Goal: Task Accomplishment & Management: Complete application form

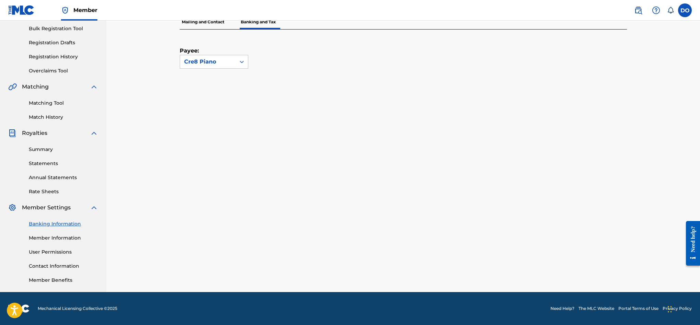
scroll to position [100, 0]
click at [220, 63] on div "Cre8 Piano" at bounding box center [207, 62] width 47 height 8
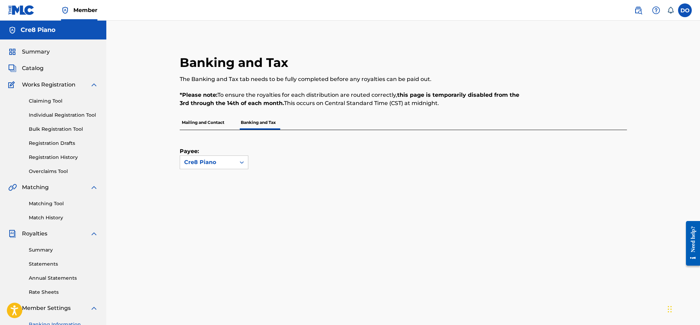
click at [202, 119] on p "Mailing and Contact" at bounding box center [203, 122] width 47 height 14
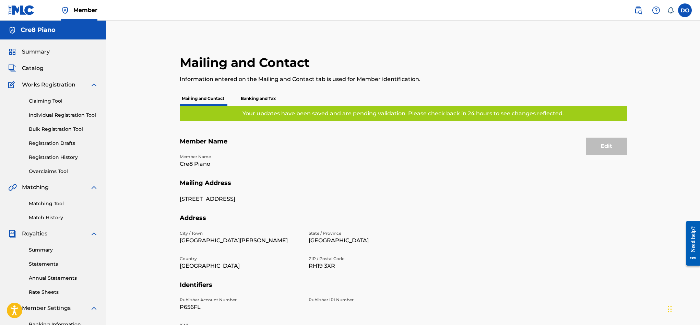
click at [38, 31] on h5 "Cre8 Piano" at bounding box center [38, 30] width 35 height 8
click at [680, 12] on label at bounding box center [685, 10] width 14 height 14
click at [685, 10] on input "DO [PERSON_NAME] [EMAIL_ADDRESS][DOMAIN_NAME] Notification Preferences Profile …" at bounding box center [685, 10] width 0 height 0
click at [610, 85] on link "Profile" at bounding box center [617, 85] width 14 height 6
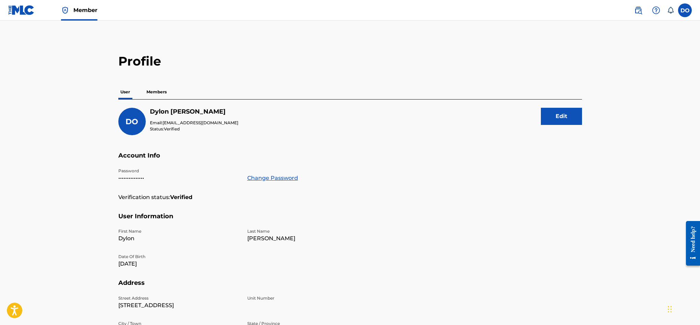
click at [167, 92] on p "Members" at bounding box center [156, 92] width 24 height 14
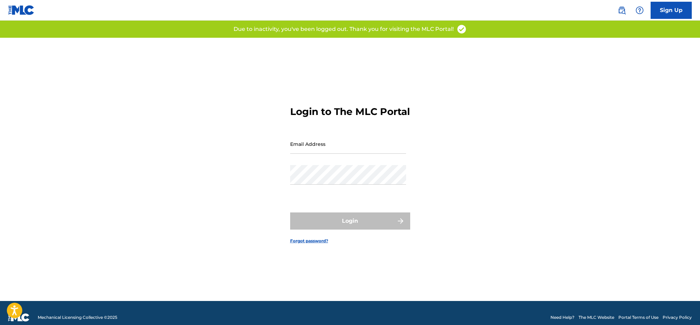
click at [330, 150] on input "Email Address" at bounding box center [348, 144] width 116 height 20
type input "D"
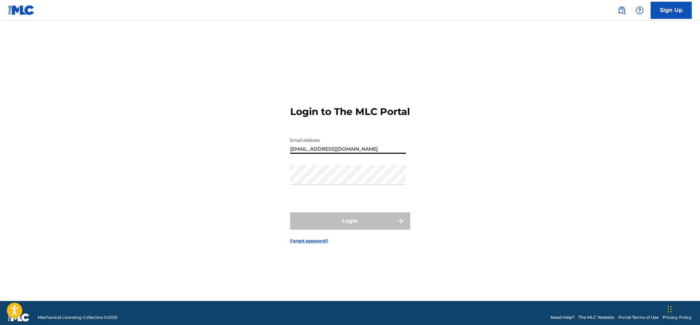
type input "[EMAIL_ADDRESS][DOMAIN_NAME]"
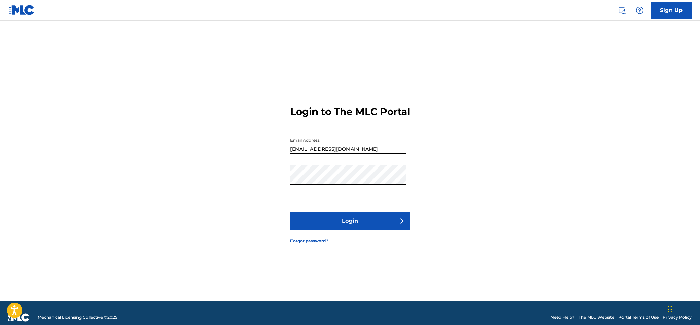
click at [290, 212] on button "Login" at bounding box center [350, 220] width 120 height 17
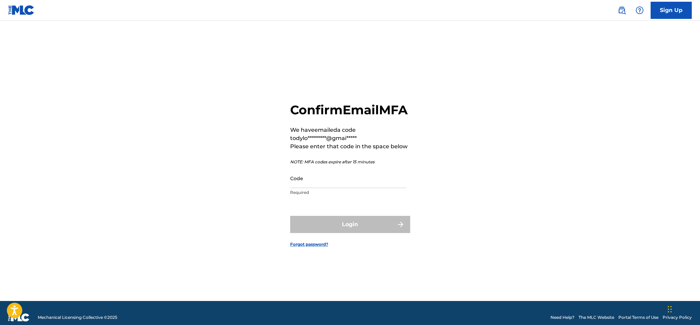
click at [306, 183] on input "Code" at bounding box center [348, 178] width 116 height 20
paste input "806188"
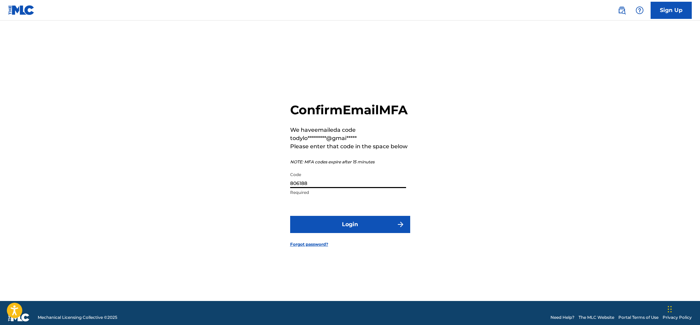
type input "806188"
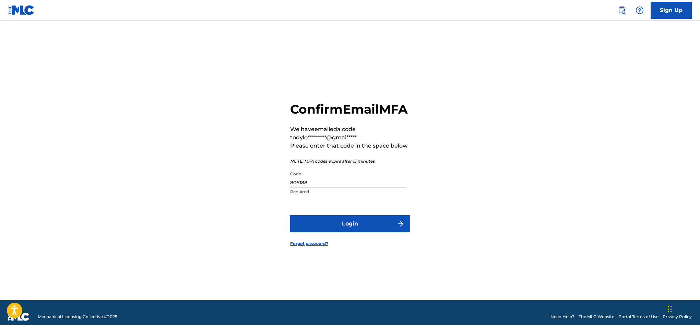
click at [331, 227] on button "Login" at bounding box center [350, 223] width 120 height 17
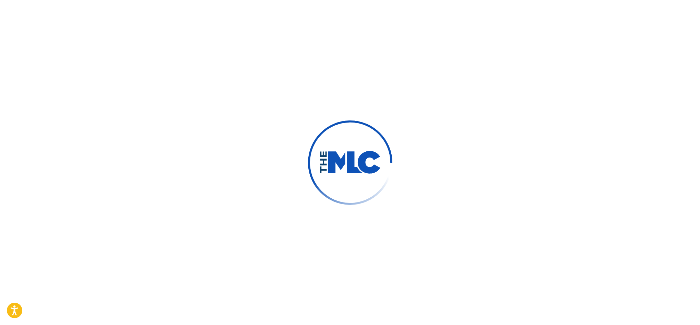
scroll to position [2, 0]
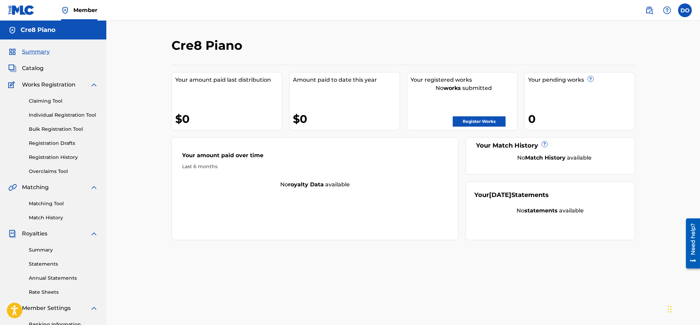
click at [60, 159] on link "Registration History" at bounding box center [63, 157] width 69 height 7
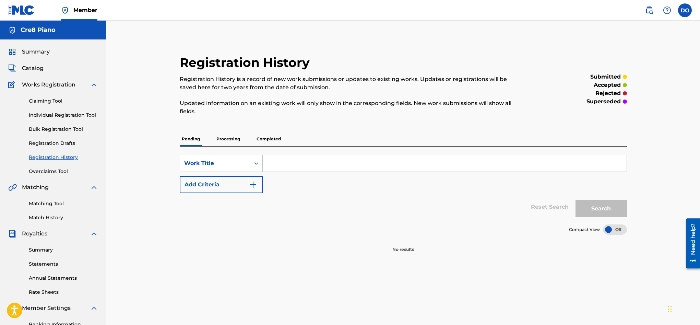
scroll to position [1, 0]
click at [41, 206] on link "Matching Tool" at bounding box center [63, 202] width 69 height 7
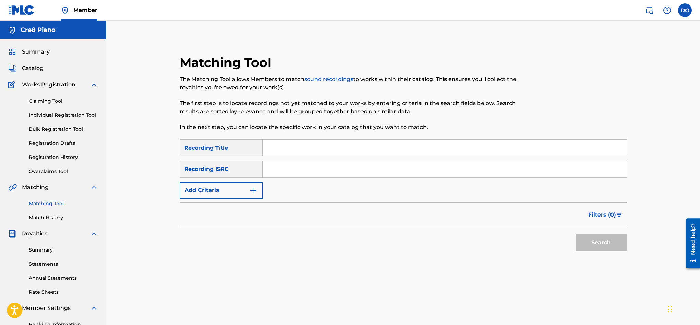
scroll to position [1, 0]
click at [42, 218] on link "Match History" at bounding box center [63, 216] width 69 height 7
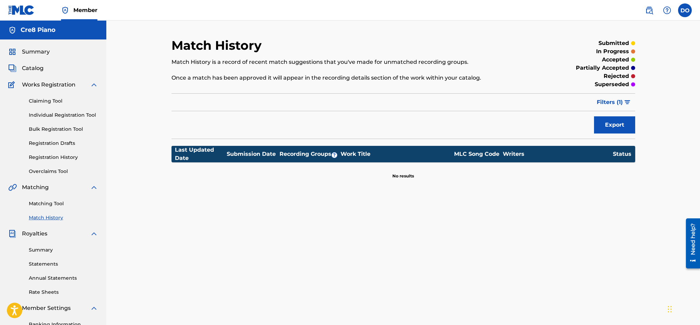
click at [34, 51] on span "Summary" at bounding box center [36, 52] width 28 height 8
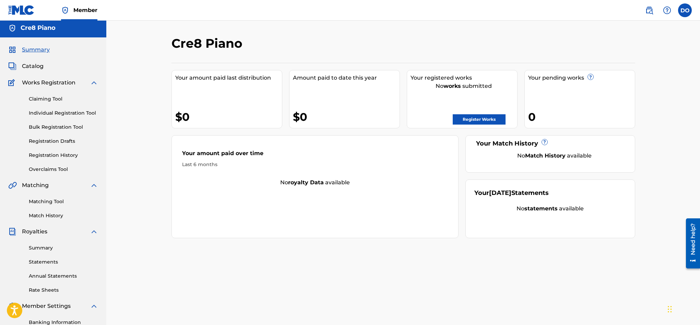
click at [33, 62] on span "Catalog" at bounding box center [33, 66] width 22 height 8
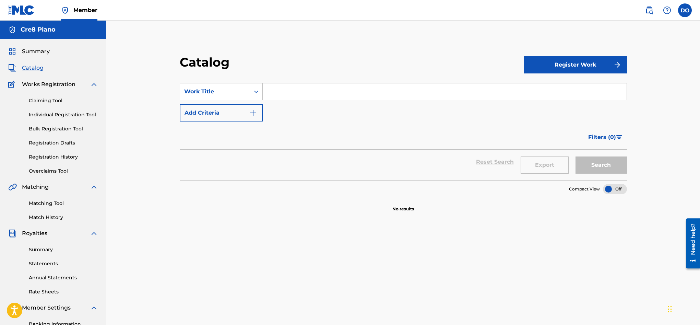
scroll to position [1, 0]
click at [686, 15] on label at bounding box center [685, 10] width 14 height 14
click at [685, 10] on input "DO Dylon O'Leary dylonoleary20@gmail.com Notification Preferences Profile Log o…" at bounding box center [685, 10] width 0 height 0
click at [582, 43] on div "Catalog Register Work SearchWithCriteria33f710f9-41b7-428d-816b-2bc6f28cb4a3 Wo…" at bounding box center [403, 214] width 480 height 354
click at [655, 12] on link at bounding box center [649, 10] width 14 height 14
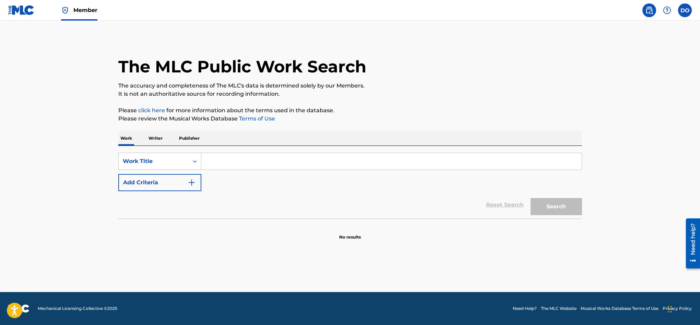
click at [337, 153] on input "Search Form" at bounding box center [391, 161] width 380 height 16
click at [151, 141] on p "Writer" at bounding box center [155, 138] width 18 height 14
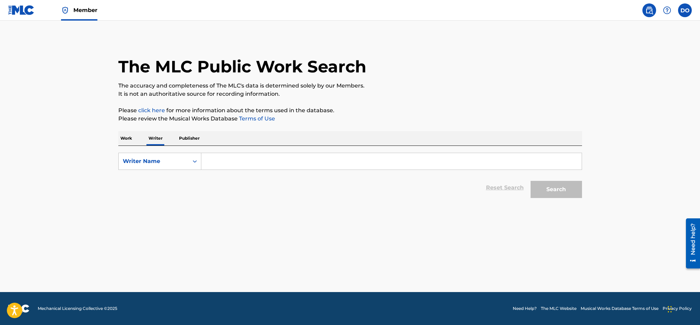
click at [224, 160] on input "Search Form" at bounding box center [391, 161] width 380 height 16
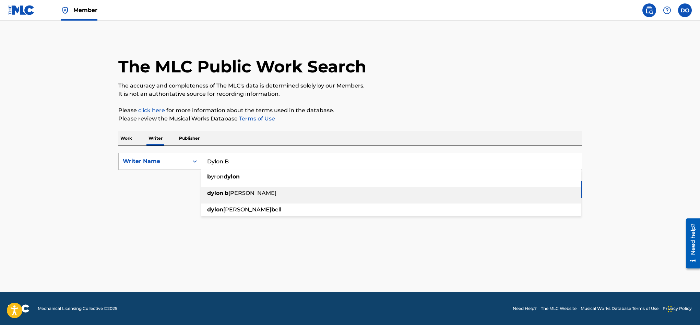
click at [238, 193] on span "ernard oleary" at bounding box center [252, 193] width 48 height 7
type input "[PERSON_NAME]"
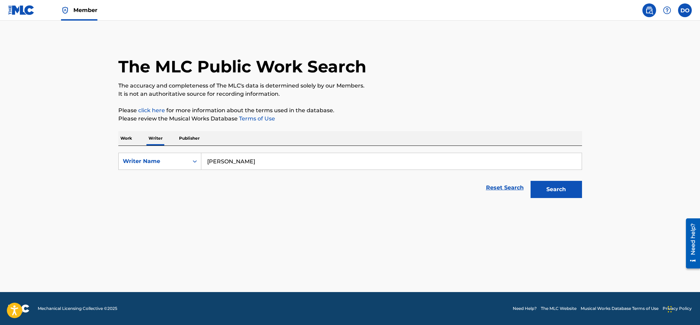
click at [564, 191] on button "Search" at bounding box center [555, 189] width 51 height 17
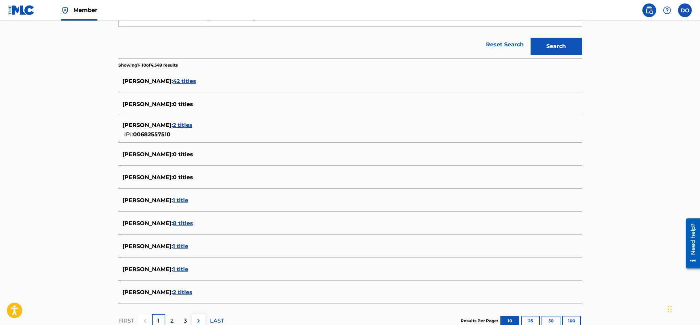
scroll to position [150, 0]
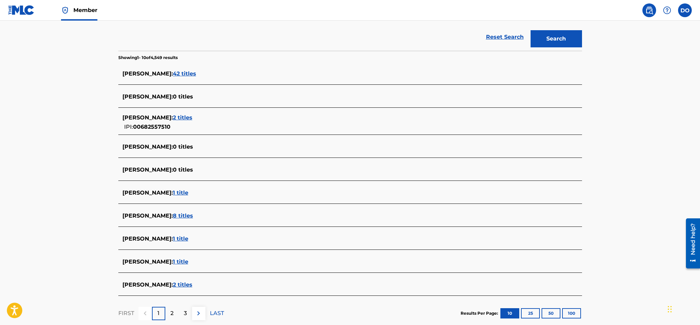
click at [193, 217] on span "8 titles" at bounding box center [183, 215] width 20 height 7
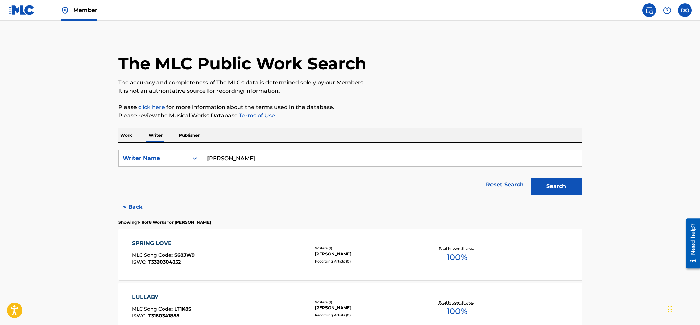
scroll to position [0, 0]
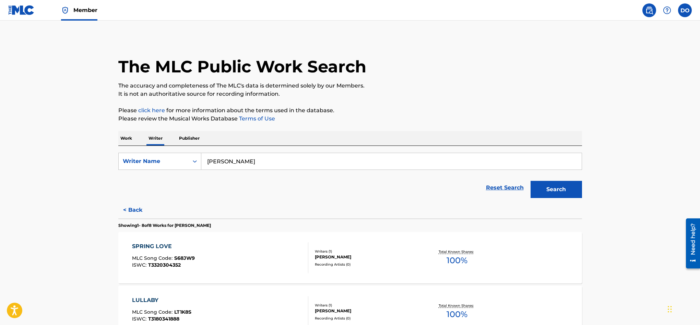
click at [160, 112] on link "click here" at bounding box center [151, 110] width 27 height 7
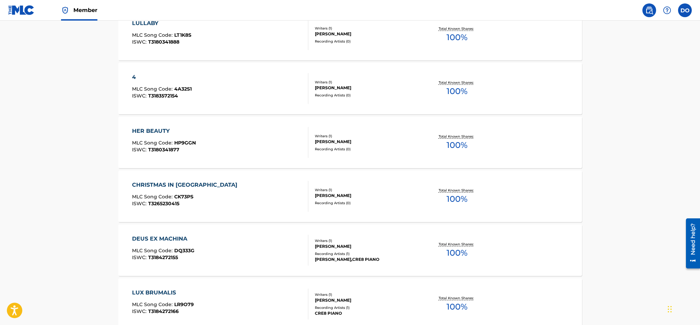
scroll to position [278, 0]
click at [168, 132] on div "HER BEAUTY" at bounding box center [164, 130] width 64 height 8
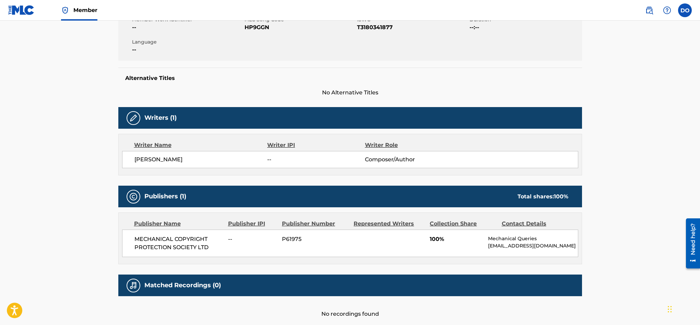
scroll to position [176, 0]
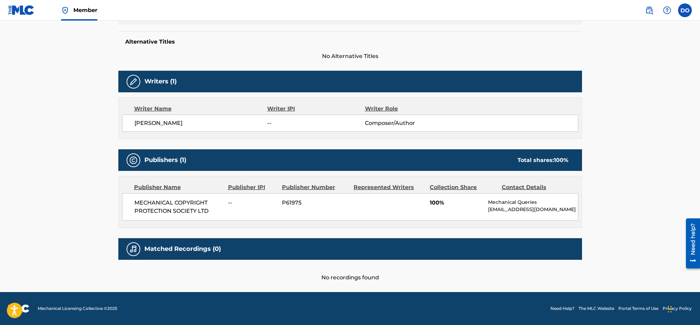
drag, startPoint x: 488, startPoint y: 205, endPoint x: 498, endPoint y: 218, distance: 16.2
click at [498, 218] on div "MECHANICAL COPYRIGHT PROTECTION SOCIETY LTD -- P61975 100% Mechanical Queries m…" at bounding box center [350, 206] width 456 height 27
copy p "[EMAIL_ADDRESS][DOMAIN_NAME]"
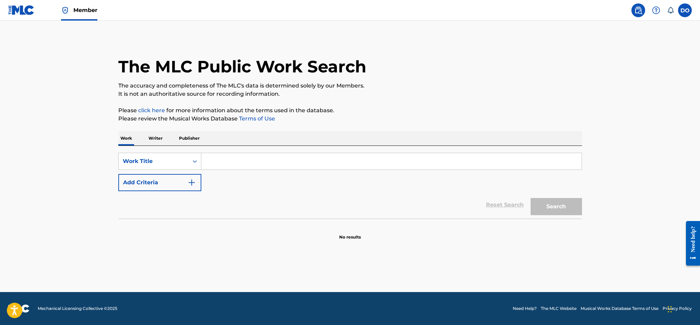
click at [154, 140] on p "Writer" at bounding box center [155, 138] width 18 height 14
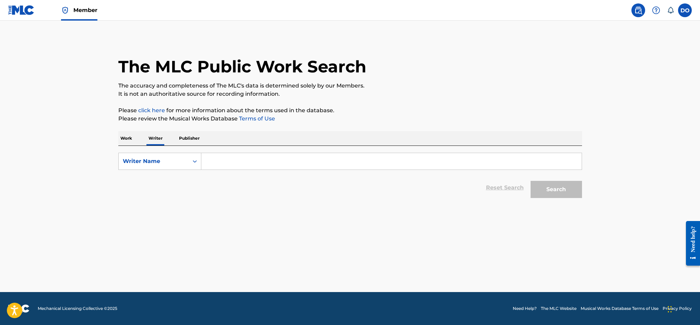
click at [225, 161] on input "Search Form" at bounding box center [391, 161] width 380 height 16
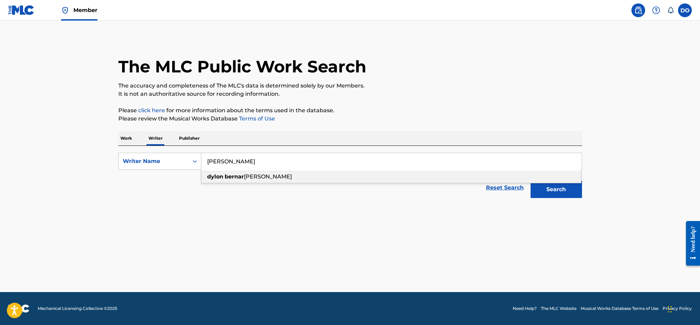
click at [235, 181] on div "dylon [PERSON_NAME]" at bounding box center [390, 176] width 379 height 12
type input "[PERSON_NAME]"
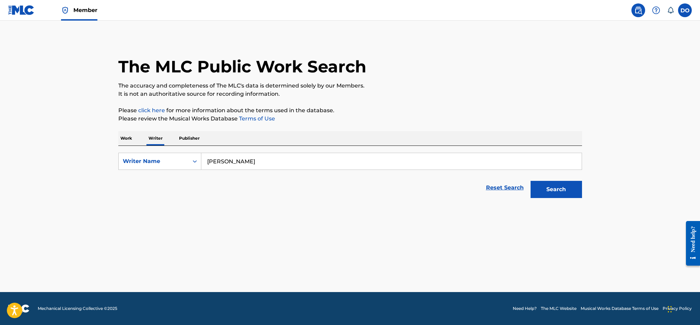
click at [544, 188] on button "Search" at bounding box center [555, 189] width 51 height 17
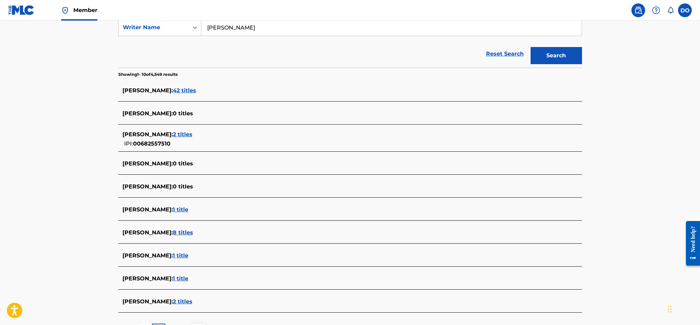
scroll to position [193, 0]
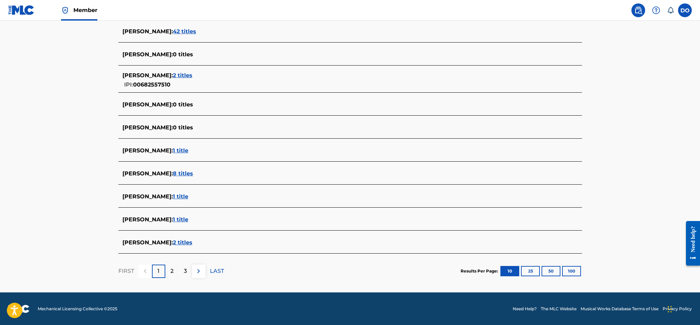
click at [193, 172] on span "8 titles" at bounding box center [183, 173] width 20 height 7
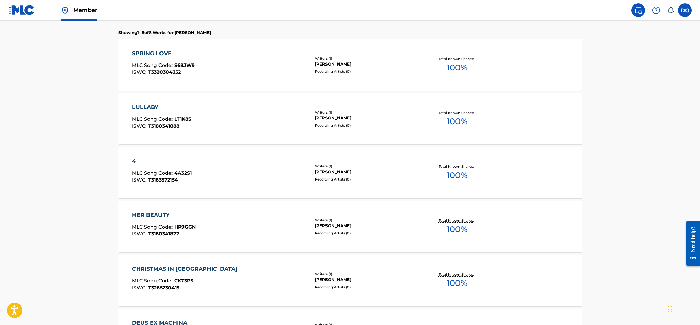
click at [454, 169] on span "100 %" at bounding box center [456, 175] width 21 height 12
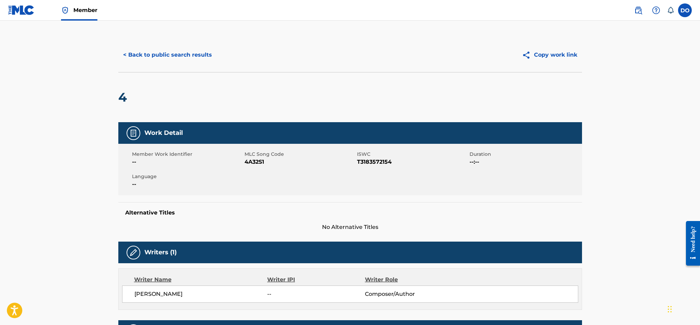
click at [174, 54] on button "< Back to public search results" at bounding box center [167, 54] width 98 height 17
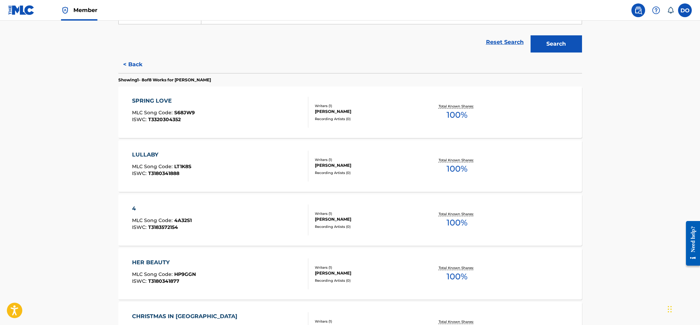
scroll to position [146, 0]
click at [161, 166] on span "MLC Song Code :" at bounding box center [153, 166] width 42 height 6
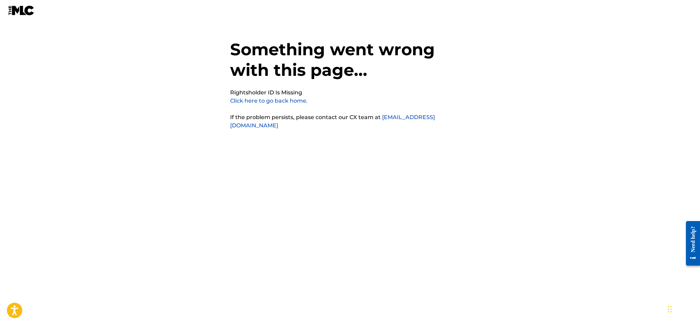
click at [264, 103] on link "Click here to go back home." at bounding box center [268, 100] width 77 height 7
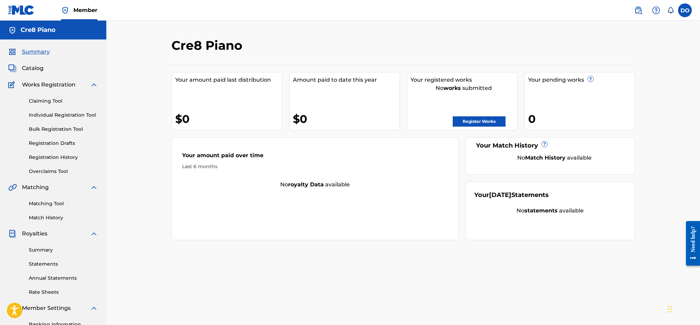
click at [62, 103] on link "Claiming Tool" at bounding box center [63, 100] width 69 height 7
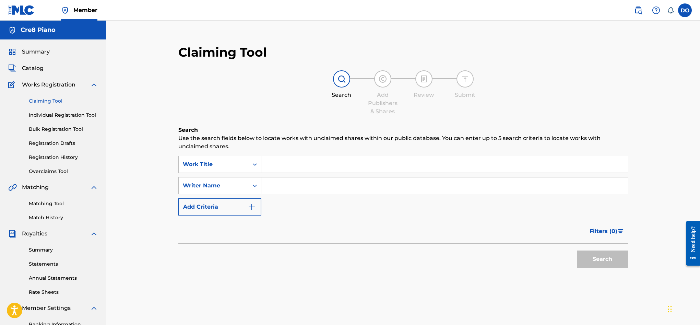
click at [296, 160] on input "Search Form" at bounding box center [444, 164] width 366 height 16
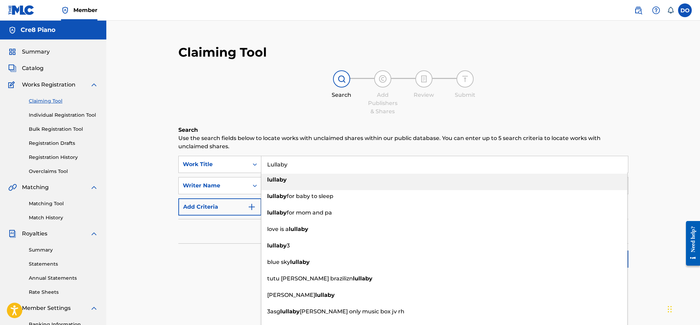
click at [312, 181] on div "lullaby" at bounding box center [444, 179] width 366 height 12
type input "lullaby"
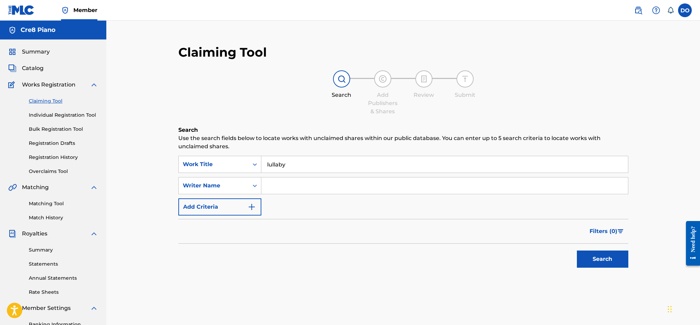
click at [299, 186] on input "Search Form" at bounding box center [444, 185] width 366 height 16
type input "Dylon Bernard OLeary"
drag, startPoint x: 637, startPoint y: 263, endPoint x: 619, endPoint y: 264, distance: 18.5
click at [632, 263] on div "Claiming Tool Search Add Publishers & Shares Review Submit Search Use the searc…" at bounding box center [403, 215] width 480 height 354
click at [619, 264] on button "Search" at bounding box center [602, 258] width 51 height 17
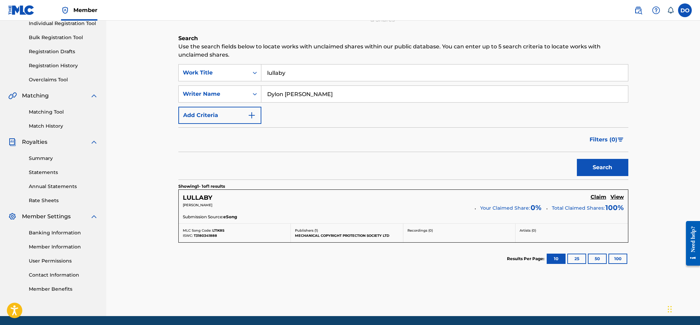
scroll to position [116, 0]
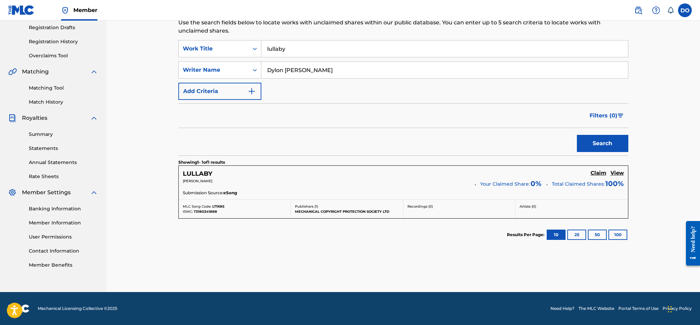
click at [598, 174] on h5 "Claim" at bounding box center [598, 173] width 16 height 7
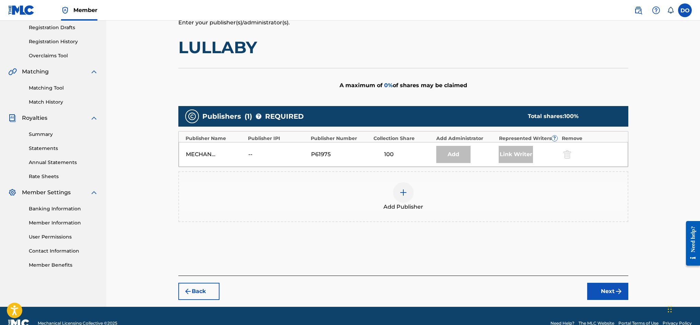
click at [402, 194] on img at bounding box center [403, 192] width 8 height 8
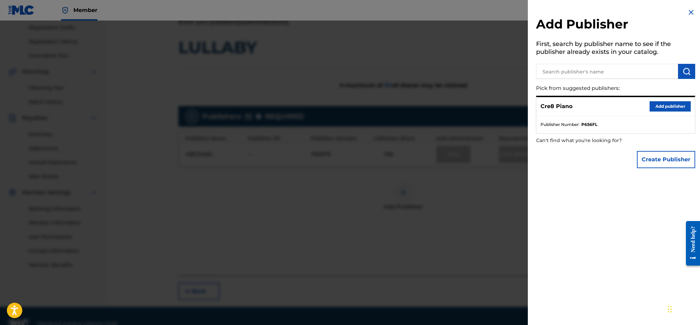
click at [676, 107] on button "Add publisher" at bounding box center [669, 106] width 41 height 10
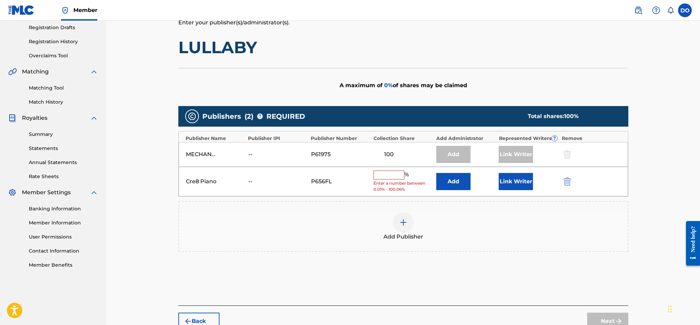
click at [398, 174] on input "text" at bounding box center [388, 174] width 31 height 9
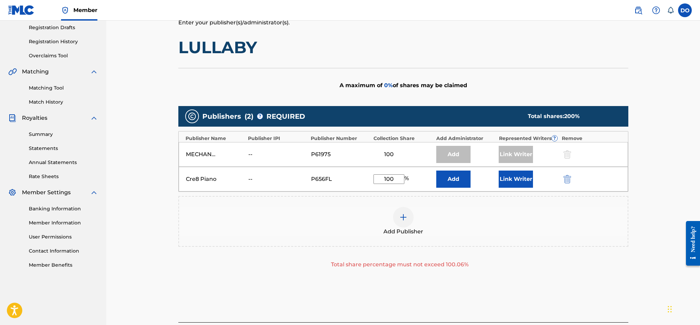
type input "100"
click at [459, 181] on button "Add" at bounding box center [453, 178] width 34 height 17
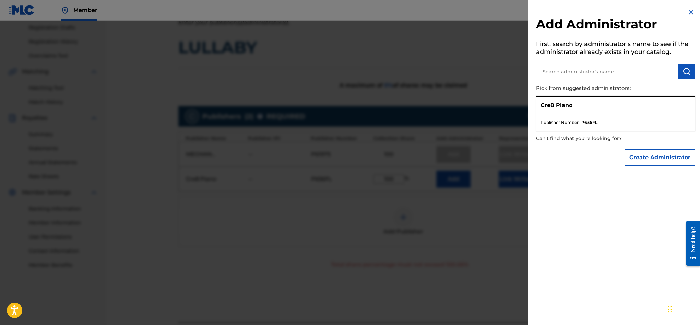
click at [571, 110] on div "Cre8 Piano" at bounding box center [615, 105] width 158 height 17
click at [476, 119] on div at bounding box center [350, 183] width 700 height 325
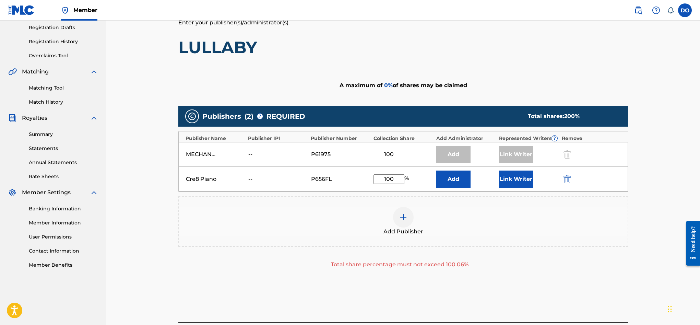
click at [442, 207] on div "Add Publisher" at bounding box center [403, 221] width 448 height 29
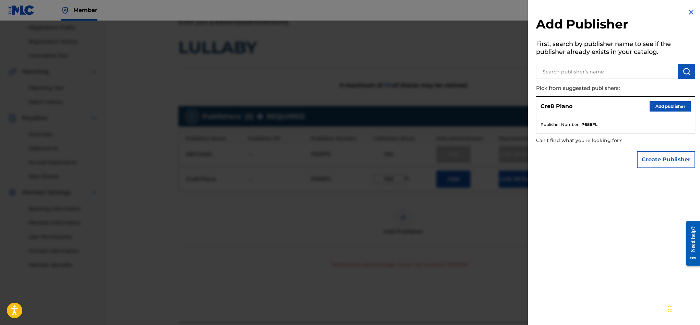
click at [449, 214] on div at bounding box center [350, 183] width 700 height 325
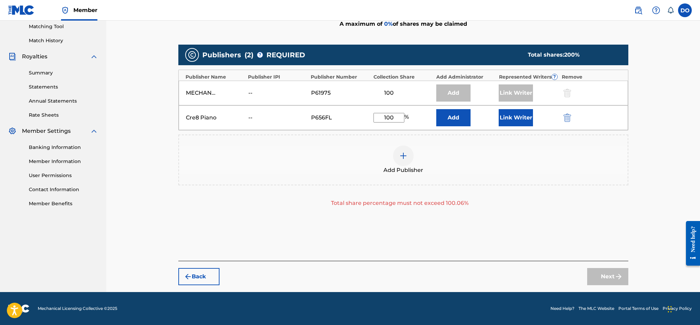
scroll to position [177, 0]
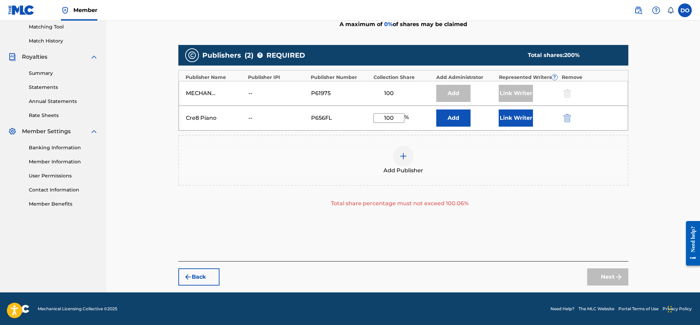
click at [494, 239] on div "Add Publishers & Shares Enter your publisher(s)/administrator(s). LULLABY A max…" at bounding box center [403, 105] width 450 height 312
drag, startPoint x: 400, startPoint y: 120, endPoint x: 353, endPoint y: 119, distance: 47.0
click at [353, 119] on div "Cre8 Piano -- P656FL 100 % Add Link Writer" at bounding box center [403, 118] width 449 height 25
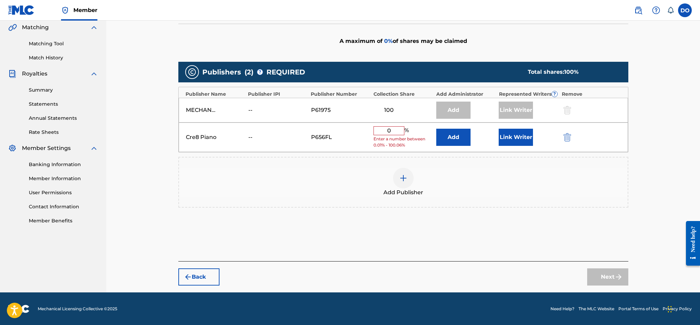
scroll to position [155, 0]
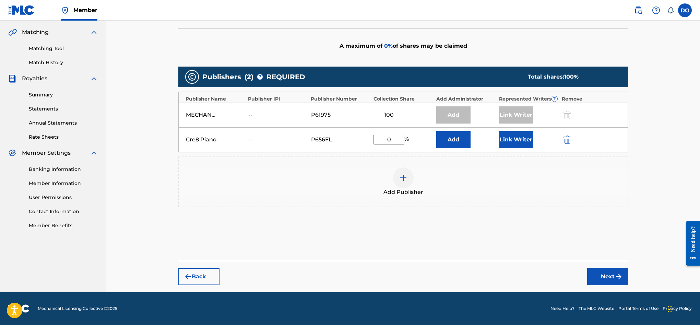
type input "0"
click at [600, 274] on button "Next" at bounding box center [607, 276] width 41 height 17
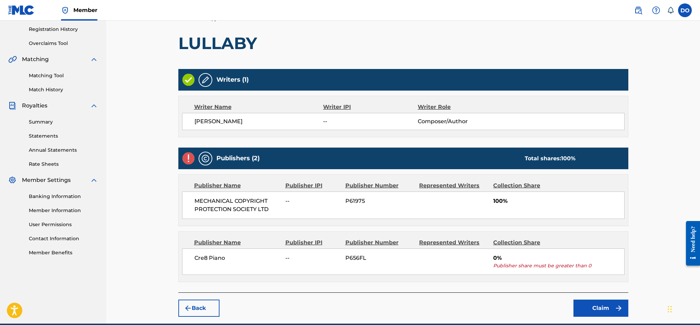
scroll to position [159, 0]
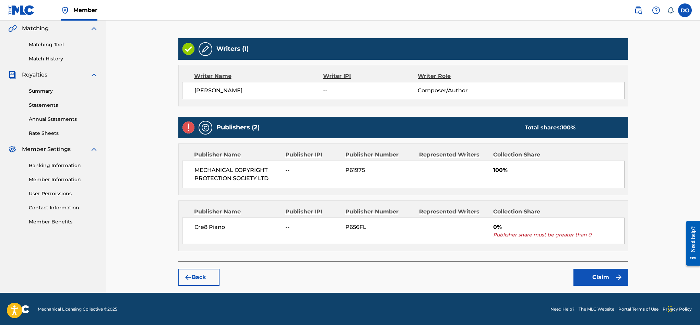
click at [208, 280] on button "Back" at bounding box center [198, 276] width 41 height 17
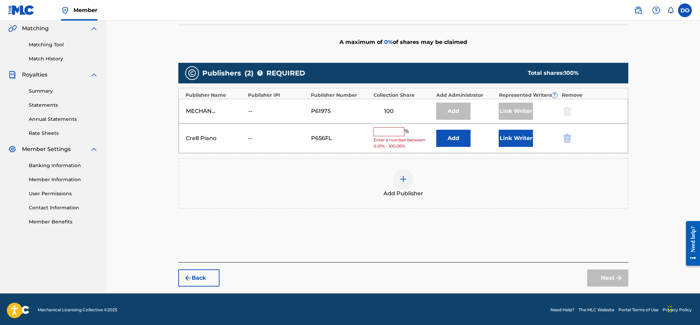
click at [388, 132] on input "text" at bounding box center [388, 131] width 31 height 9
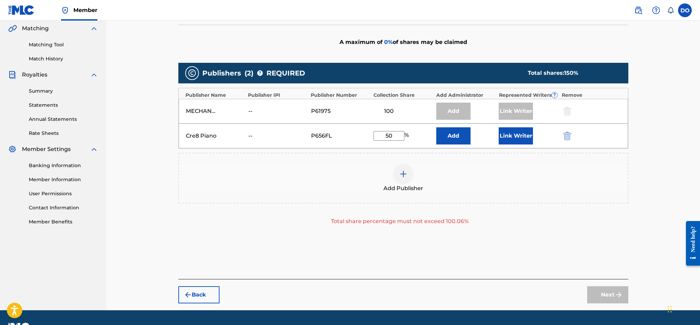
type input "5"
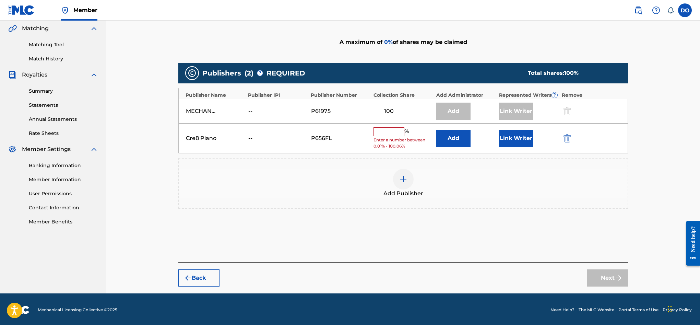
drag, startPoint x: 197, startPoint y: 118, endPoint x: 200, endPoint y: 114, distance: 4.4
click at [197, 118] on div "MECHANICAL COPYRIGHT PROTECTION SOCIETY LTD -- P61975 100 Add Link Writer" at bounding box center [403, 111] width 449 height 25
click at [205, 111] on div "MECHANICAL COPYRIGHT PROTECTION SOCIETY LTD" at bounding box center [201, 111] width 31 height 8
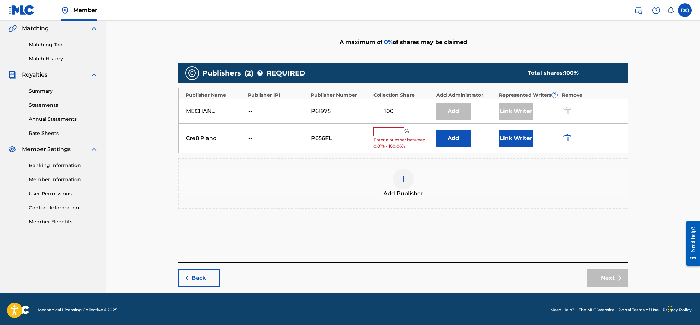
click at [205, 111] on div "MECHANICAL COPYRIGHT PROTECTION SOCIETY LTD" at bounding box center [201, 111] width 31 height 8
click at [244, 112] on div "MECHANICAL COPYRIGHT PROTECTION SOCIETY LTD" at bounding box center [215, 111] width 59 height 8
click at [565, 138] on img "submit" at bounding box center [567, 138] width 8 height 8
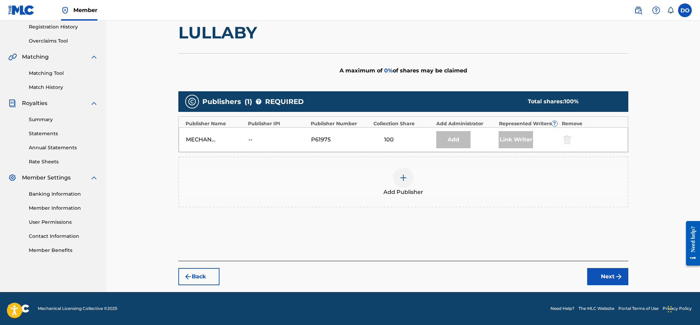
click at [606, 279] on button "Next" at bounding box center [607, 276] width 41 height 17
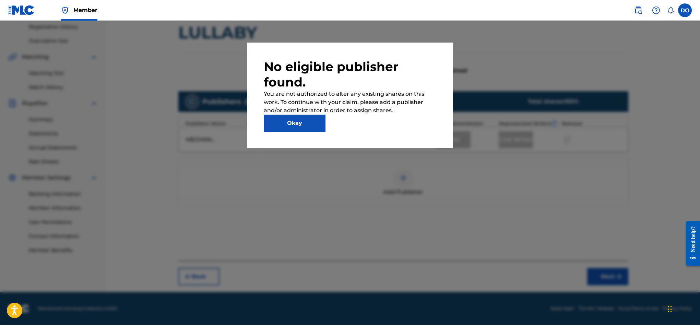
click at [292, 128] on button "Okay" at bounding box center [295, 122] width 62 height 17
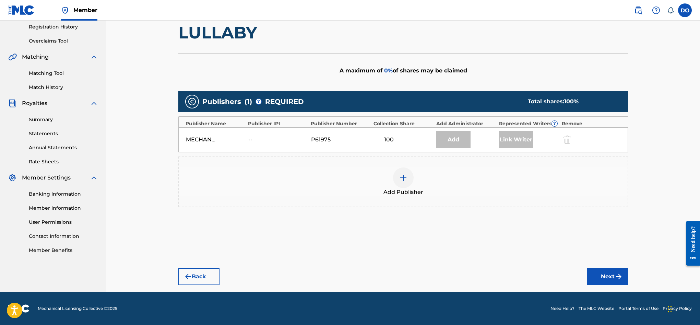
click at [404, 179] on img at bounding box center [403, 177] width 8 height 8
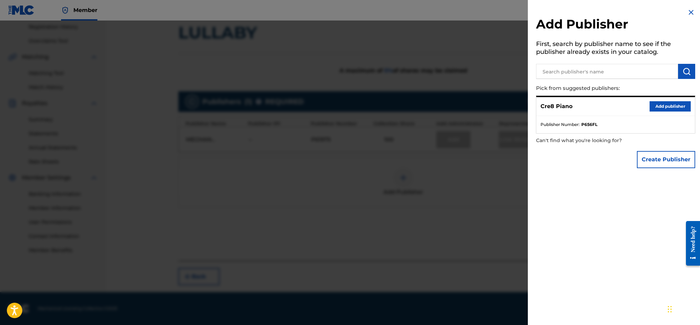
click at [663, 109] on button "Add publisher" at bounding box center [669, 106] width 41 height 10
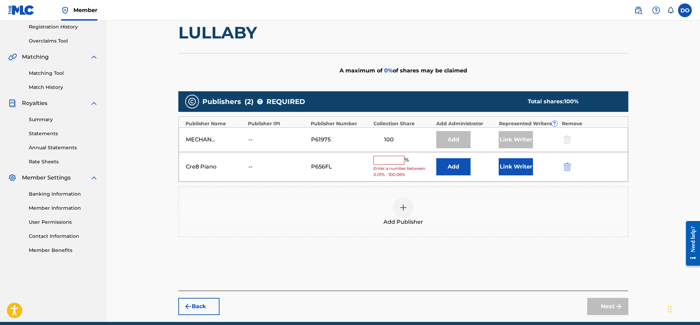
click at [380, 160] on input "text" at bounding box center [388, 160] width 31 height 9
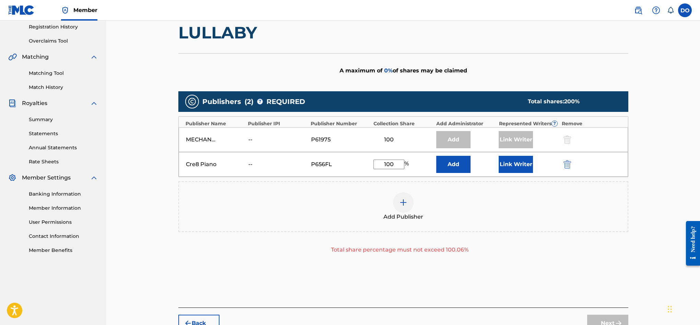
type input "100"
click at [503, 232] on div "Add Publisher Total share percentage must not exceed 100.06%" at bounding box center [403, 217] width 450 height 73
click at [567, 165] on img "submit" at bounding box center [567, 164] width 8 height 8
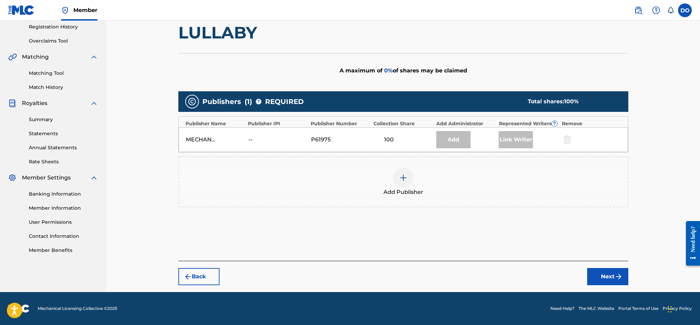
click at [201, 281] on button "Back" at bounding box center [198, 276] width 41 height 17
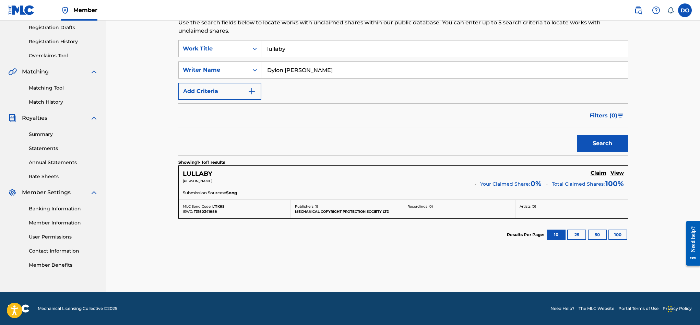
click at [618, 173] on h5 "View" at bounding box center [616, 173] width 13 height 7
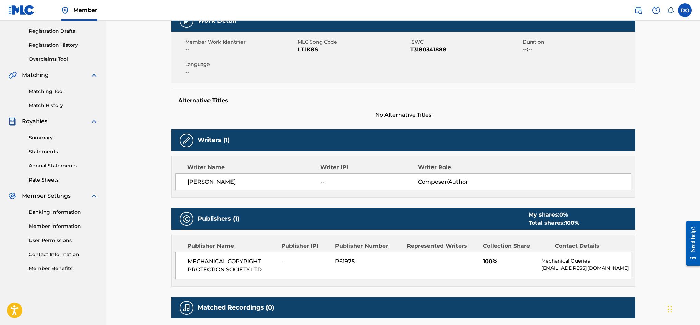
scroll to position [112, 0]
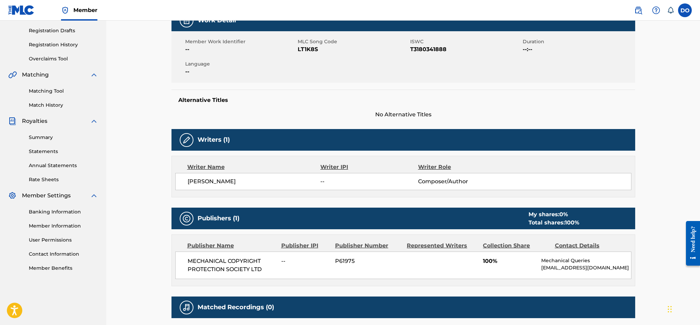
drag, startPoint x: 542, startPoint y: 266, endPoint x: 553, endPoint y: 276, distance: 14.8
click at [553, 271] on p "[EMAIL_ADDRESS][DOMAIN_NAME]" at bounding box center [585, 267] width 89 height 7
copy p "[EMAIL_ADDRESS][DOMAIN_NAME]"
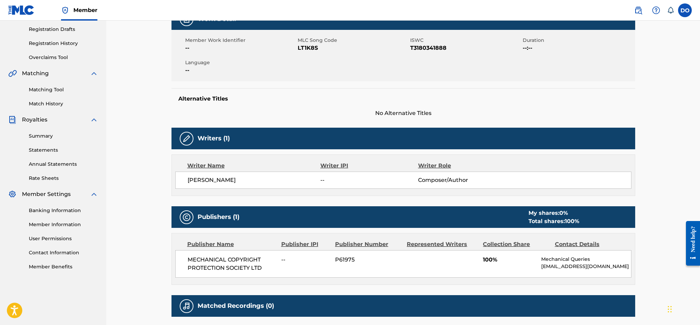
scroll to position [118, 0]
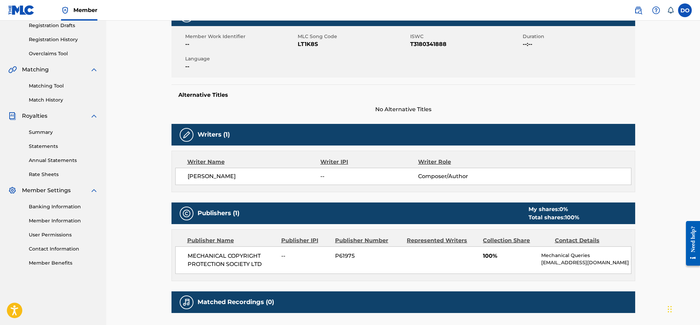
click at [62, 89] on div "Matching Tool Match History" at bounding box center [53, 89] width 90 height 30
click at [62, 87] on link "Matching Tool" at bounding box center [63, 85] width 69 height 7
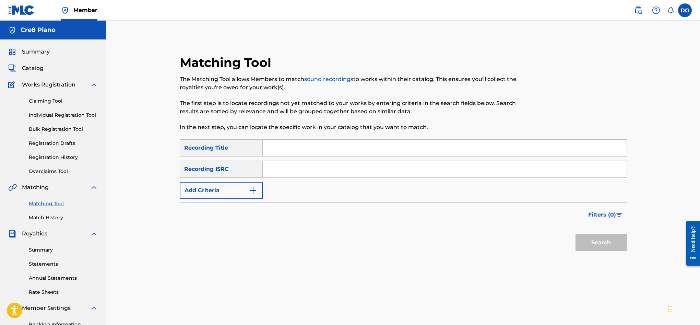
click at [63, 171] on link "Overclaims Tool" at bounding box center [63, 171] width 69 height 7
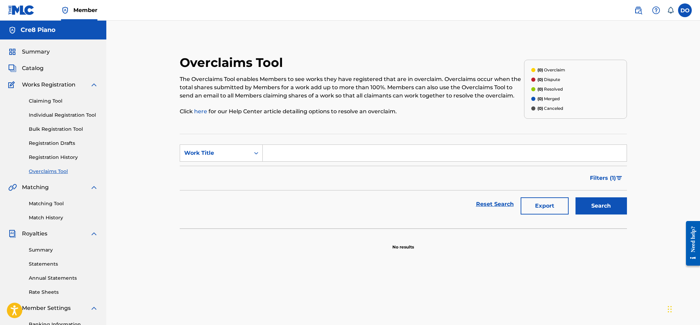
click at [41, 69] on span "Catalog" at bounding box center [33, 68] width 22 height 8
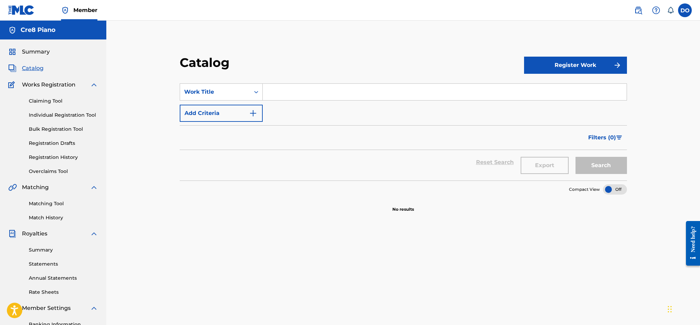
click at [40, 48] on span "Summary" at bounding box center [36, 52] width 28 height 8
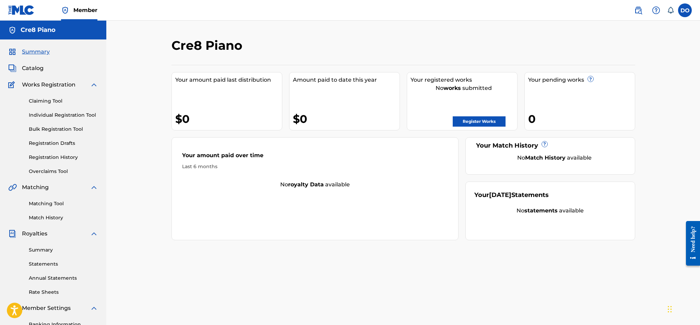
click at [686, 9] on label at bounding box center [685, 10] width 14 height 14
click at [685, 10] on input "DO Dylon O'Leary dylonoleary20@gmail.com Notification Preferences Profile Log o…" at bounding box center [685, 10] width 0 height 0
click at [419, 44] on div "Cre8 Piano" at bounding box center [349, 48] width 357 height 20
click at [481, 124] on link "Register Works" at bounding box center [478, 121] width 53 height 10
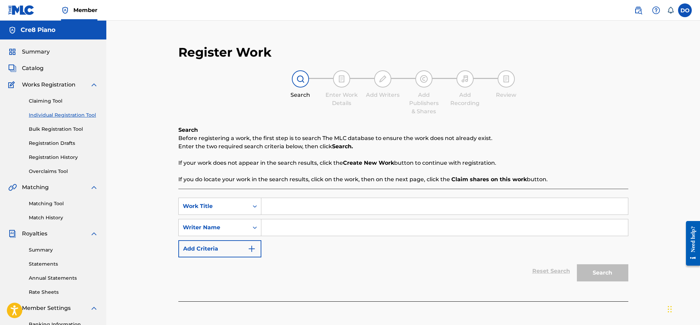
click at [319, 204] on input "Search Form" at bounding box center [444, 206] width 366 height 16
type input "Lullaby"
click at [314, 221] on input "Search Form" at bounding box center [444, 227] width 366 height 16
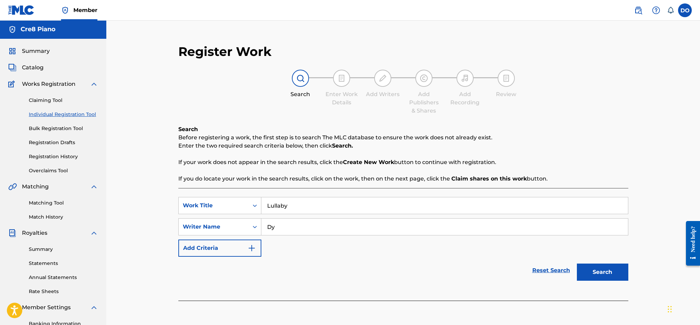
type input "D"
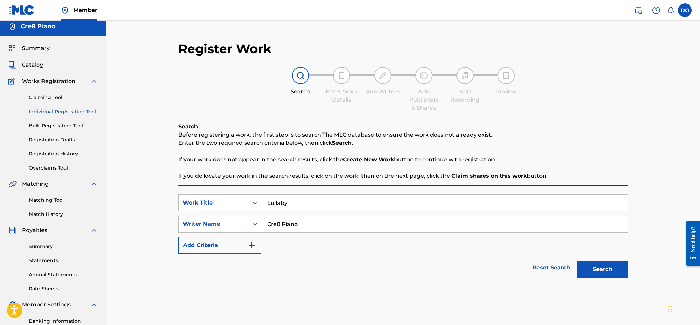
click at [253, 245] on img "Search Form" at bounding box center [251, 245] width 8 height 8
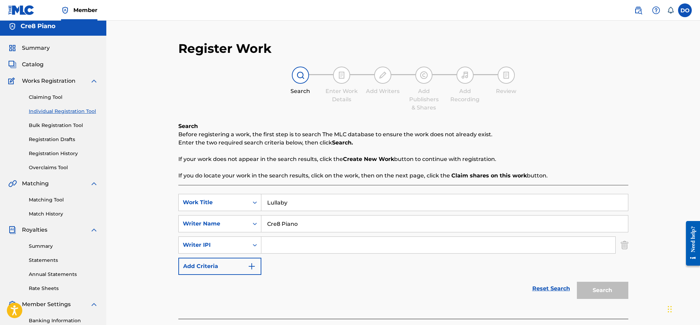
click at [365, 226] on input "Cre8 Piano" at bounding box center [444, 223] width 366 height 16
click at [356, 245] on input "Search Form" at bounding box center [438, 245] width 354 height 16
drag, startPoint x: 632, startPoint y: 245, endPoint x: 627, endPoint y: 246, distance: 4.5
click at [632, 245] on div "Register Work Search Enter Work Details Add Writers Add Publishers & Shares Add…" at bounding box center [402, 183] width 463 height 299
drag, startPoint x: 627, startPoint y: 246, endPoint x: 620, endPoint y: 267, distance: 22.8
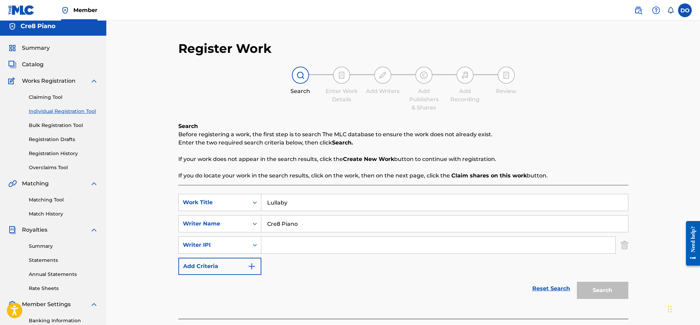
click at [627, 246] on img "Search Form" at bounding box center [624, 244] width 8 height 17
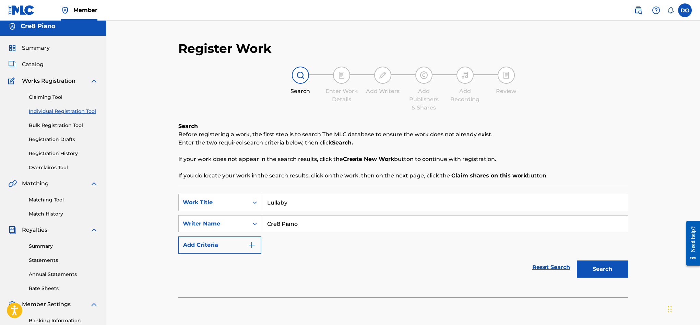
click at [609, 271] on button "Search" at bounding box center [602, 268] width 51 height 17
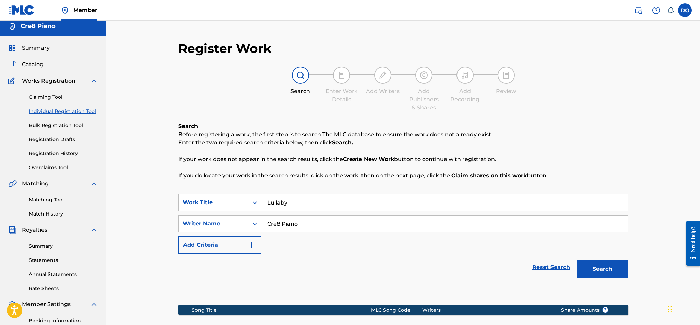
scroll to position [102, 0]
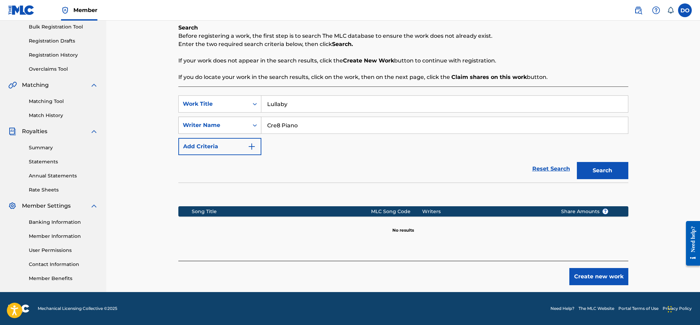
drag, startPoint x: 316, startPoint y: 127, endPoint x: 241, endPoint y: 124, distance: 75.5
click at [241, 124] on div "SearchWithCriteriadaa76baa-b609-42af-a647-3f3e384fea81 Writer Name Cre8 Piano" at bounding box center [403, 125] width 450 height 17
type input "Dylon Bernard OLeary"
click at [599, 171] on button "Search" at bounding box center [602, 170] width 51 height 17
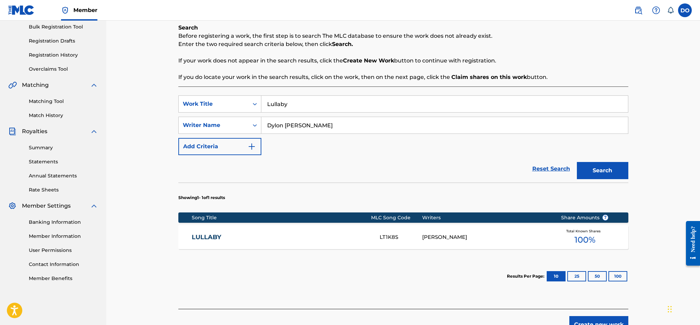
click at [387, 235] on div "LT1K8S" at bounding box center [400, 237] width 43 height 8
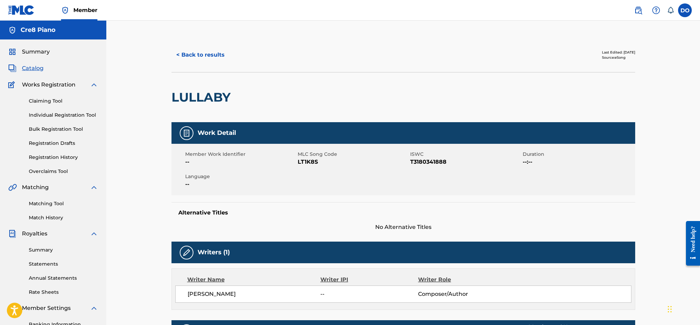
click at [206, 60] on button "< Back to results" at bounding box center [200, 54] width 58 height 17
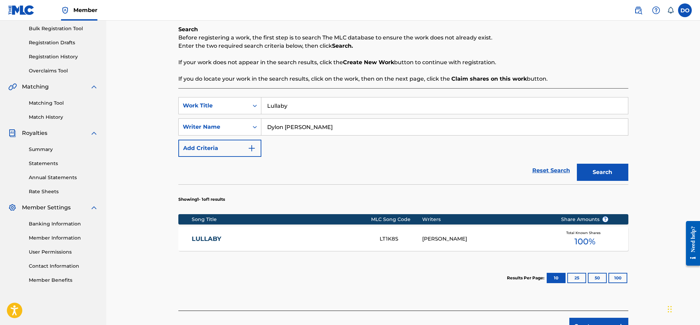
scroll to position [150, 0]
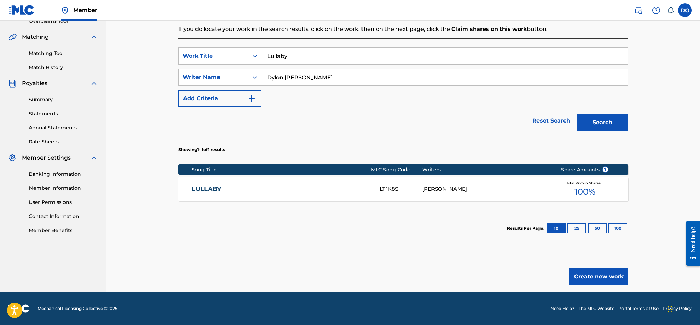
click at [592, 268] on button "Create new work" at bounding box center [598, 276] width 59 height 17
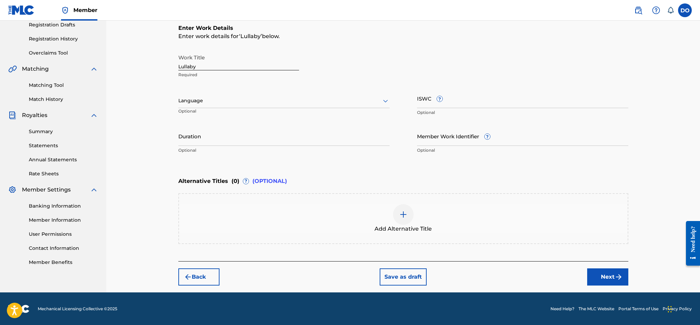
click at [245, 99] on div at bounding box center [283, 100] width 211 height 9
click at [291, 75] on p "Required" at bounding box center [238, 75] width 121 height 6
click at [605, 277] on button "Next" at bounding box center [607, 276] width 41 height 17
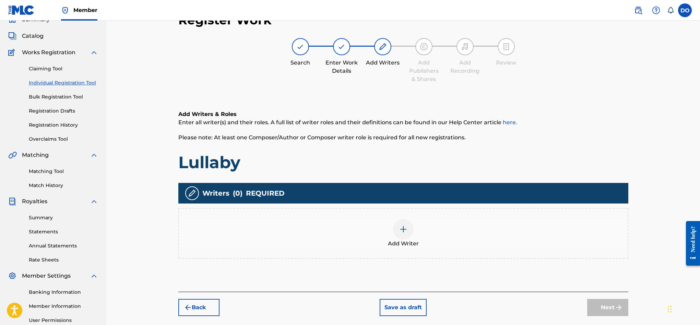
scroll to position [31, 0]
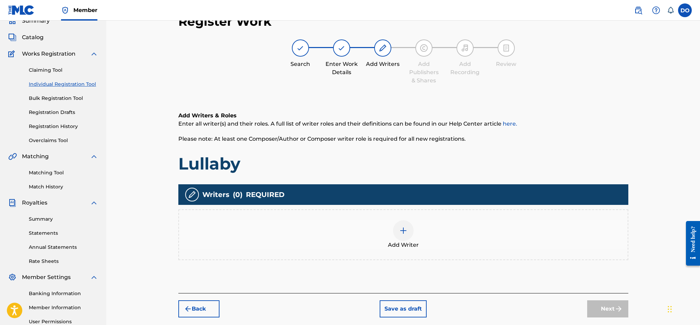
click at [401, 229] on img at bounding box center [403, 230] width 8 height 8
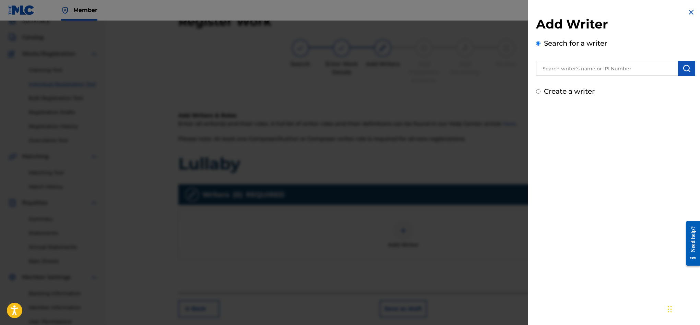
click at [600, 70] on input "text" at bounding box center [607, 68] width 142 height 15
type input "D"
type input "d"
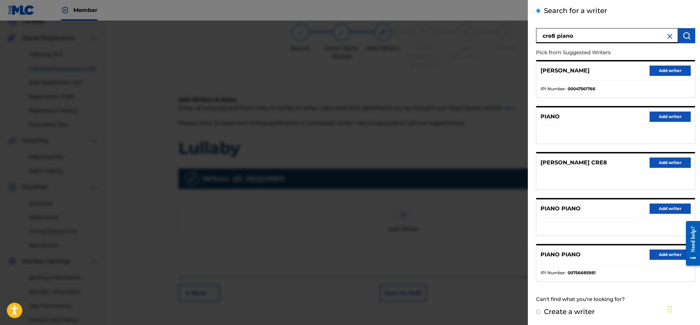
scroll to position [0, 0]
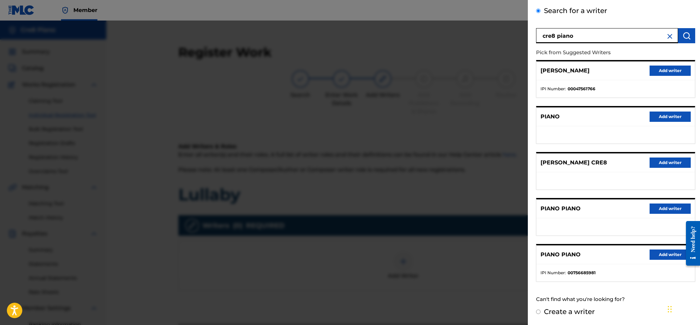
drag, startPoint x: 575, startPoint y: 37, endPoint x: 530, endPoint y: 34, distance: 45.0
click at [530, 34] on div "Add Writer Search for a writer cre8 piano Pick from Suggested Writers TERESA PI…" at bounding box center [616, 145] width 176 height 357
type input "[PERSON_NAME]"
click at [682, 33] on img "submit" at bounding box center [686, 36] width 8 height 8
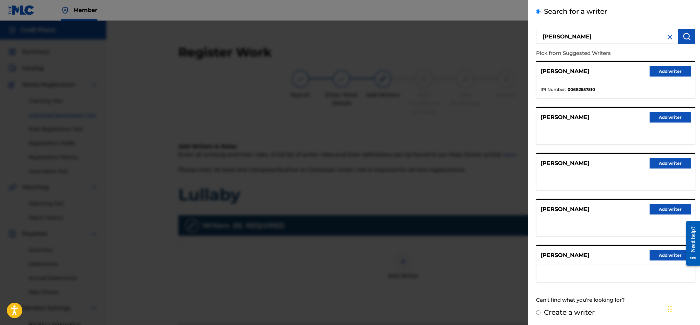
scroll to position [27, 0]
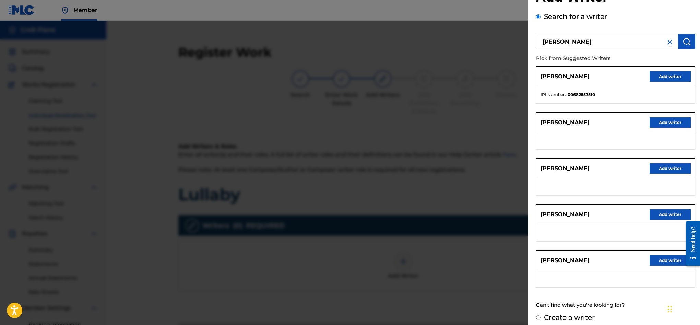
click at [656, 259] on button "Add writer" at bounding box center [669, 260] width 41 height 10
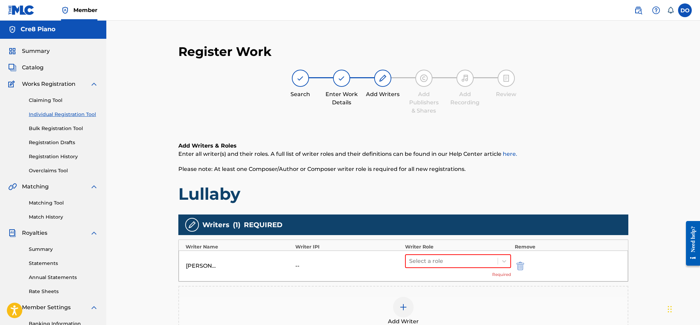
scroll to position [0, 0]
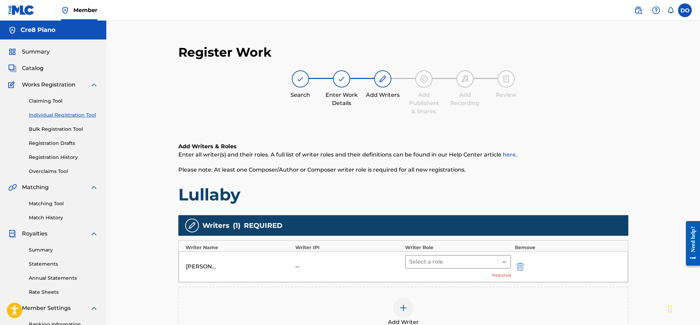
click at [504, 260] on icon at bounding box center [503, 261] width 7 height 7
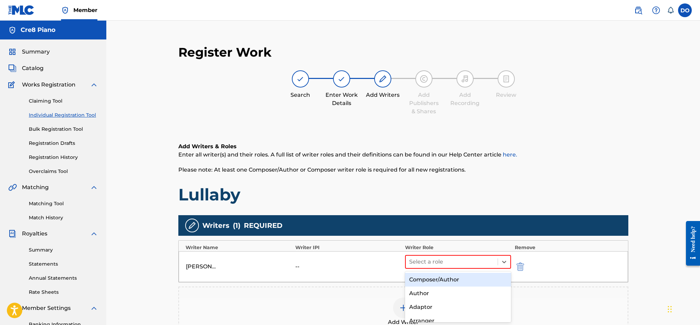
click at [467, 276] on div "Composer/Author" at bounding box center [458, 280] width 106 height 14
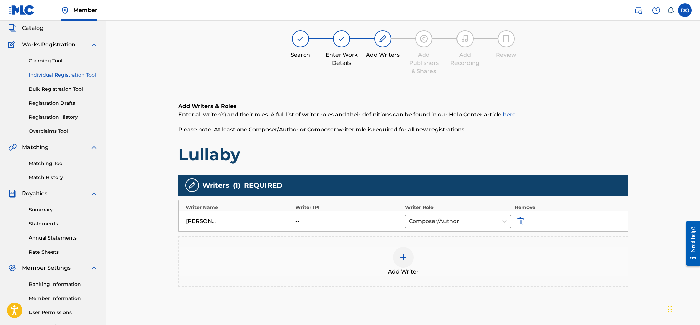
scroll to position [100, 0]
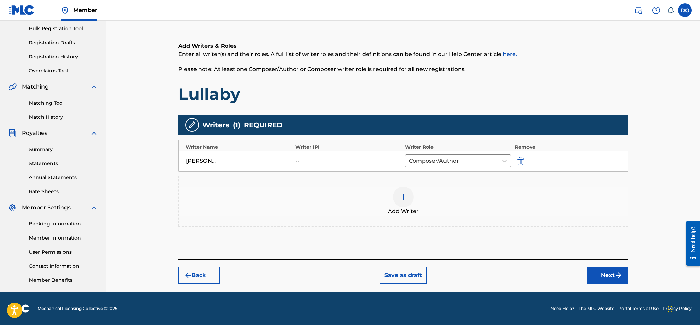
click at [607, 278] on button "Next" at bounding box center [607, 274] width 41 height 17
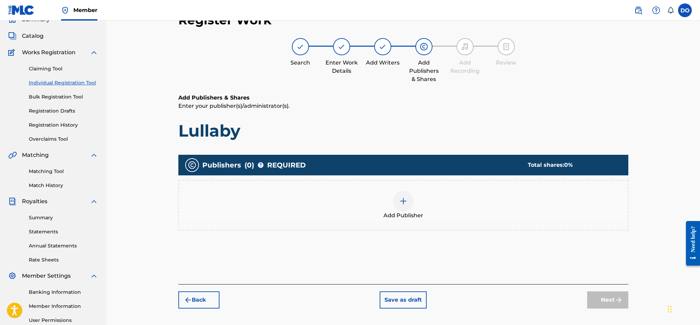
scroll to position [31, 0]
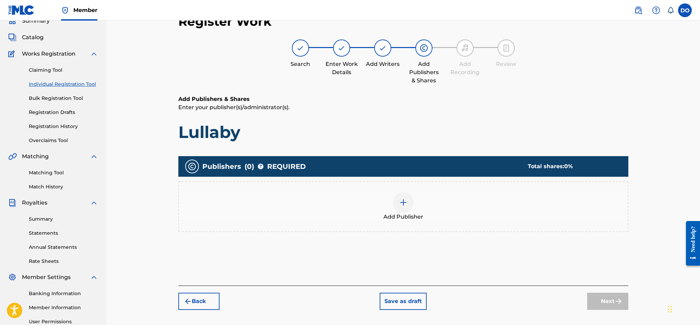
click at [410, 198] on div at bounding box center [403, 202] width 21 height 21
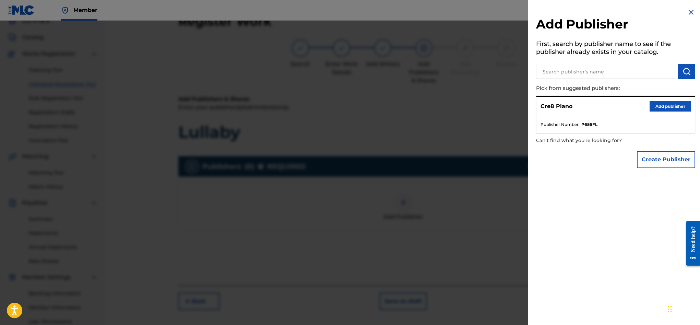
click at [674, 105] on button "Add publisher" at bounding box center [669, 106] width 41 height 10
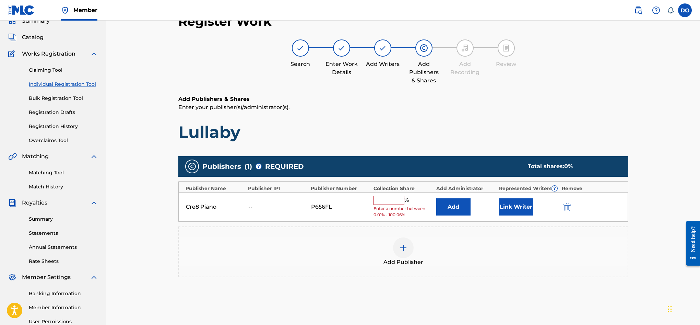
click at [394, 196] on input "text" at bounding box center [388, 200] width 31 height 9
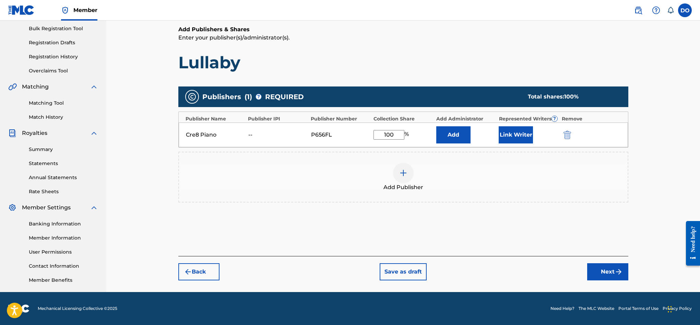
type input "100"
click at [605, 275] on button "Next" at bounding box center [607, 271] width 41 height 17
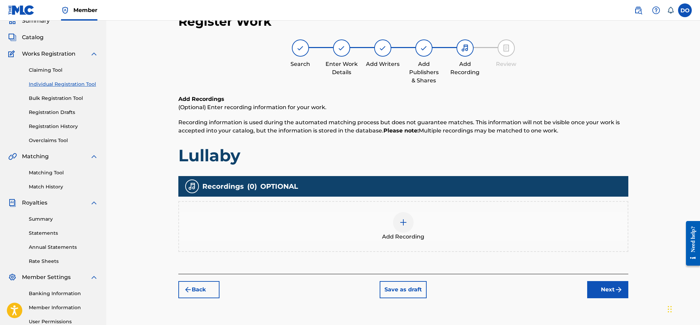
click at [412, 219] on div at bounding box center [403, 222] width 21 height 21
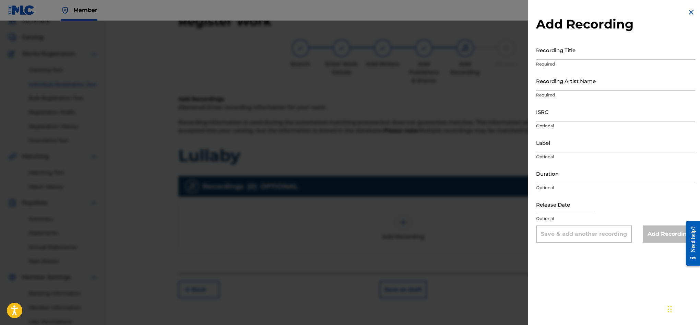
click at [566, 85] on input "Recording Artist Name" at bounding box center [615, 81] width 159 height 20
click at [561, 54] on input "Recording Title" at bounding box center [615, 50] width 159 height 20
type input "Lullaby"
type input "C"
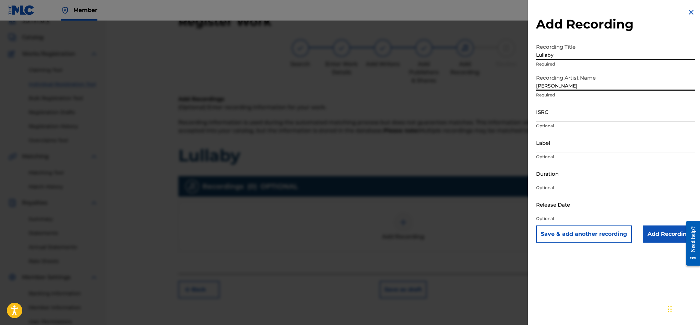
type input "Dylon Bernard Oleary"
click at [665, 241] on input "Add Recording" at bounding box center [668, 233] width 52 height 17
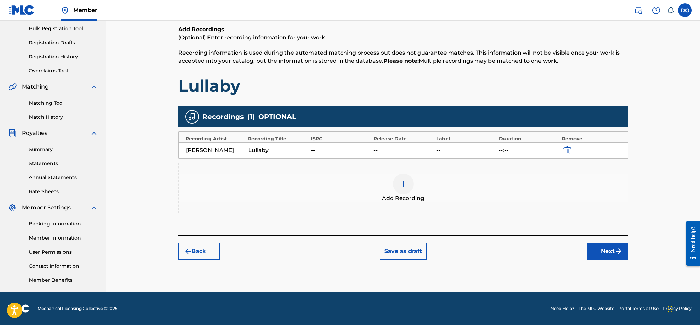
click at [596, 258] on button "Next" at bounding box center [607, 250] width 41 height 17
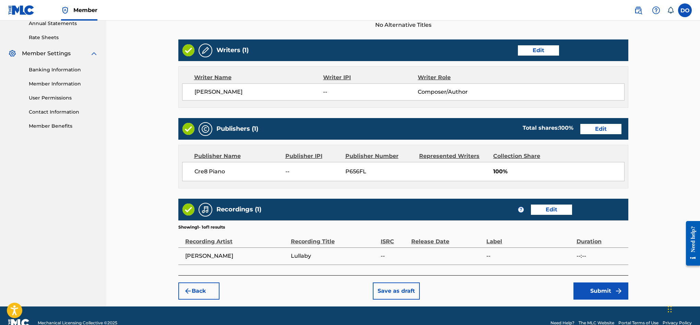
scroll to position [268, 0]
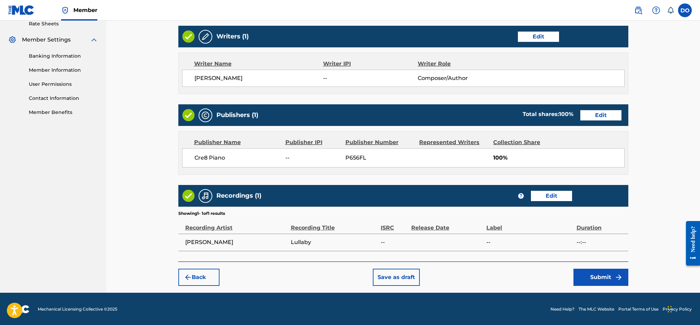
click at [582, 275] on button "Submit" at bounding box center [600, 276] width 55 height 17
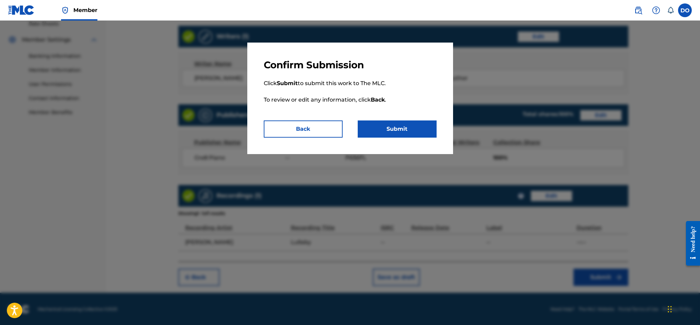
click at [406, 128] on button "Submit" at bounding box center [397, 128] width 79 height 17
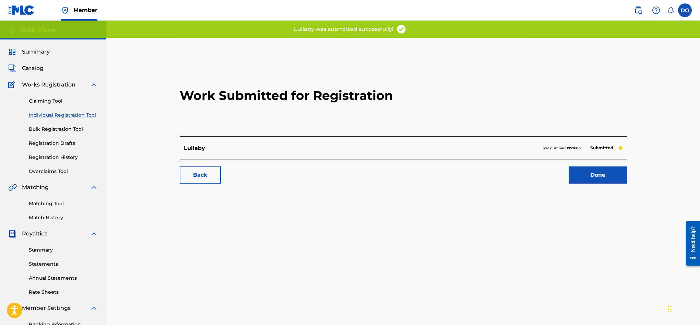
click at [613, 178] on link "Done" at bounding box center [597, 174] width 58 height 17
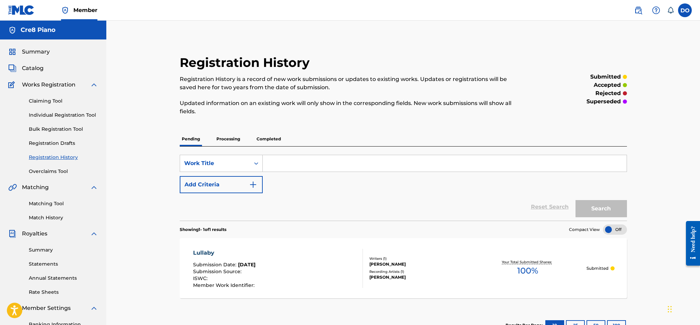
click at [336, 163] on input "Search Form" at bounding box center [445, 163] width 364 height 16
type input "Her Beauty"
click at [593, 215] on button "Search" at bounding box center [600, 208] width 51 height 17
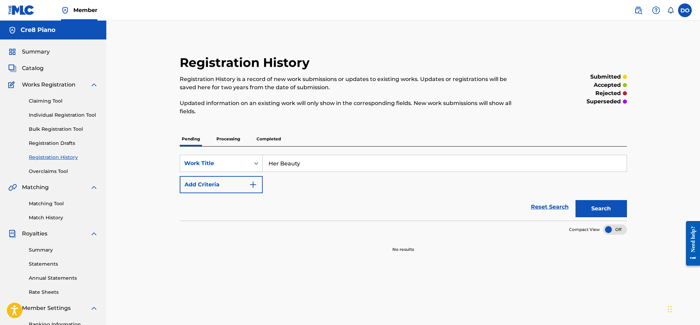
click at [257, 185] on button "Add Criteria" at bounding box center [221, 184] width 83 height 17
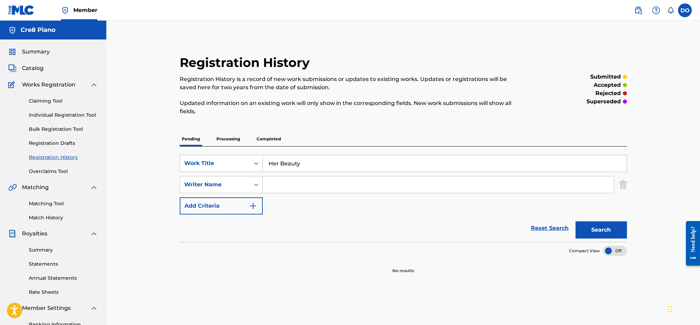
click at [278, 186] on input "Search Form" at bounding box center [438, 184] width 351 height 16
type input "Dylon Bernard OLeary"
click at [591, 236] on button "Search" at bounding box center [600, 229] width 51 height 17
click at [230, 143] on p "Processing" at bounding box center [228, 139] width 28 height 14
click at [200, 139] on p "Pending" at bounding box center [191, 139] width 22 height 14
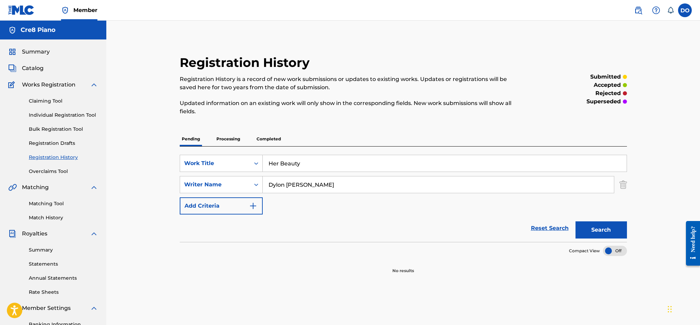
click at [229, 141] on p "Processing" at bounding box center [228, 139] width 28 height 14
click at [262, 141] on p "Completed" at bounding box center [268, 139] width 28 height 14
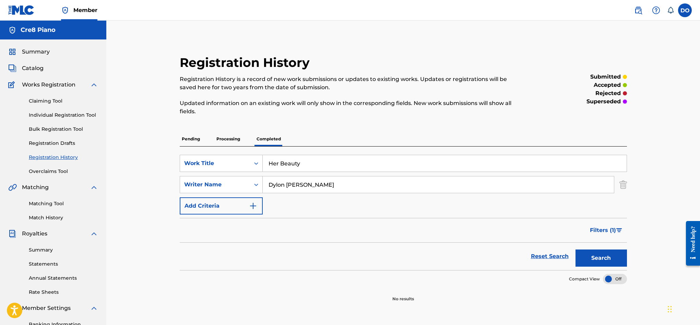
click at [43, 54] on span "Summary" at bounding box center [36, 52] width 28 height 8
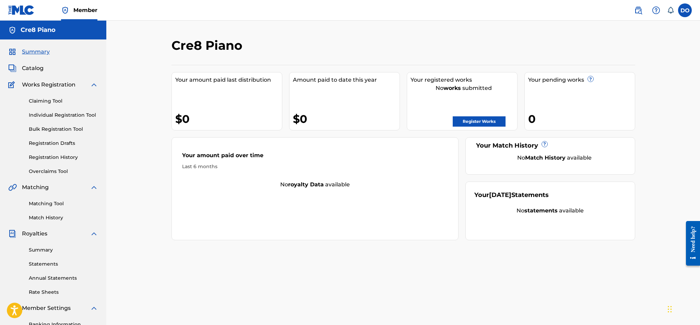
click at [488, 121] on link "Register Works" at bounding box center [478, 121] width 53 height 10
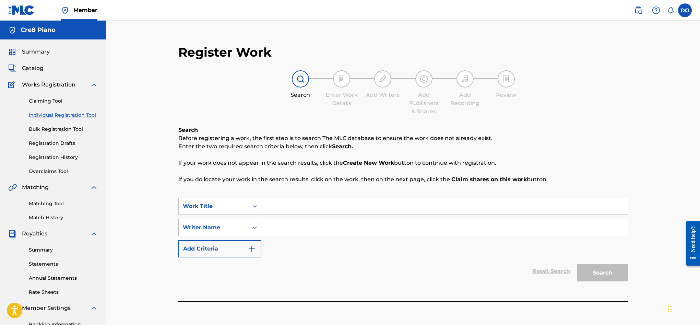
scroll to position [100, 0]
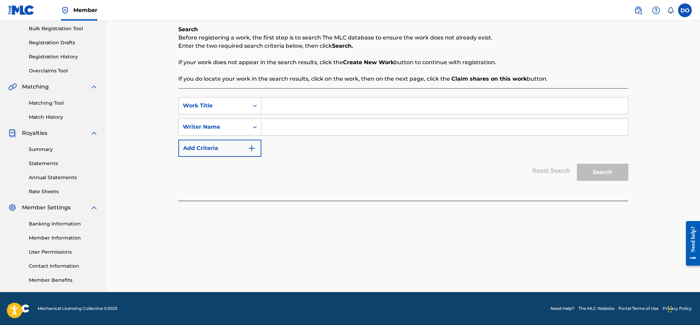
click at [294, 106] on input "Search Form" at bounding box center [444, 105] width 366 height 16
type input "her beauty"
type input "Dylon bernard olear"
click at [577, 164] on button "Search" at bounding box center [602, 172] width 51 height 17
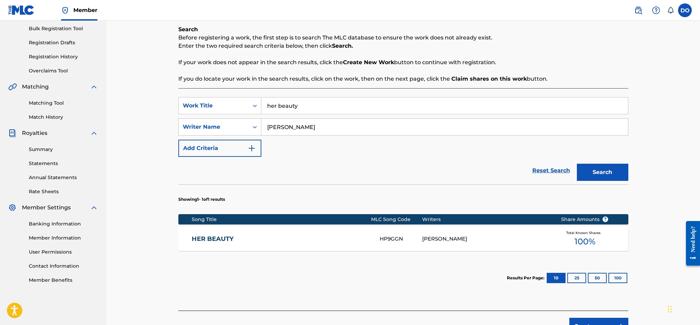
click at [342, 237] on link "HER BEAUTY" at bounding box center [281, 239] width 179 height 8
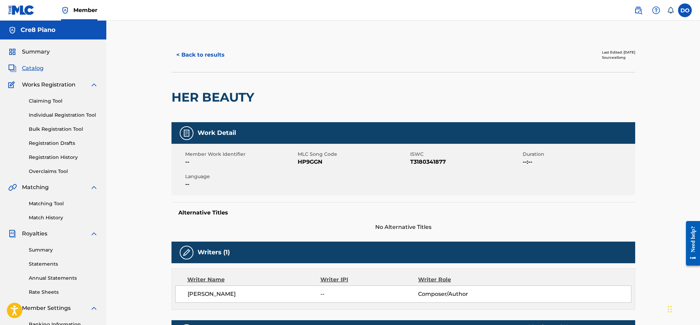
click at [209, 52] on button "< Back to results" at bounding box center [200, 54] width 58 height 17
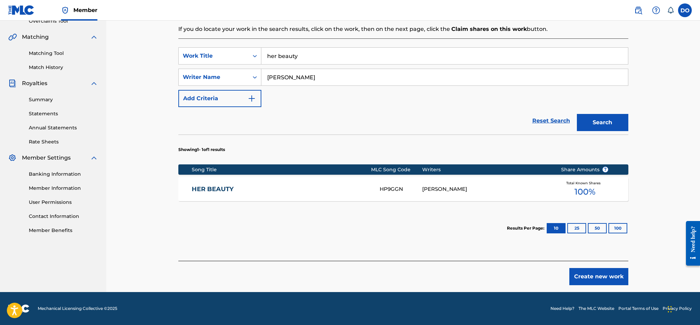
click at [592, 276] on button "Create new work" at bounding box center [598, 276] width 59 height 17
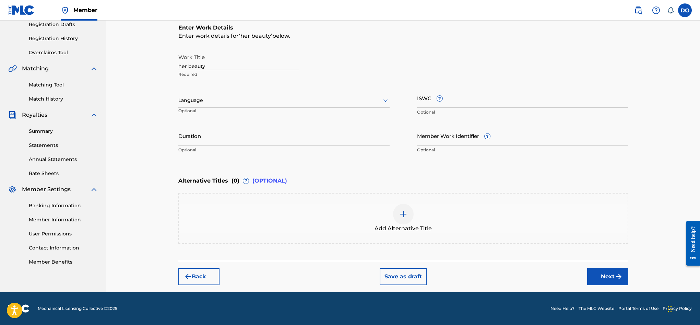
scroll to position [118, 0]
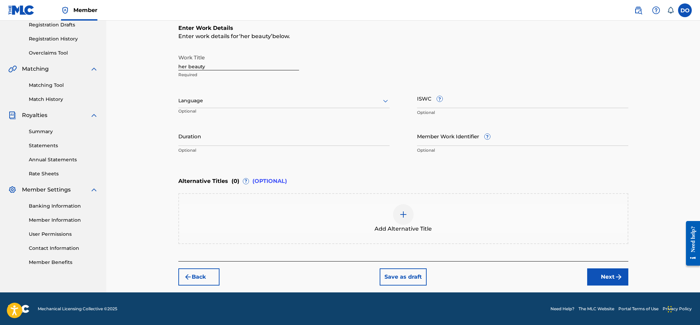
click at [613, 276] on button "Next" at bounding box center [607, 276] width 41 height 17
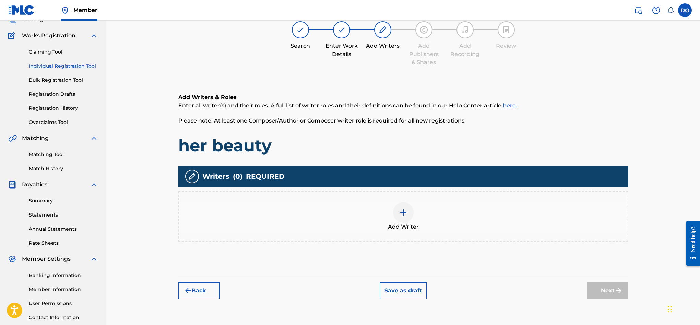
scroll to position [31, 0]
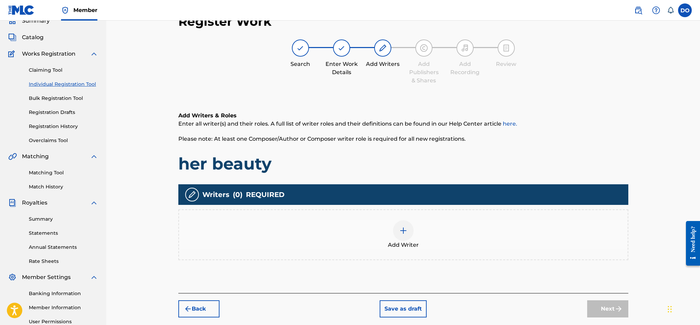
click at [402, 227] on img at bounding box center [403, 230] width 8 height 8
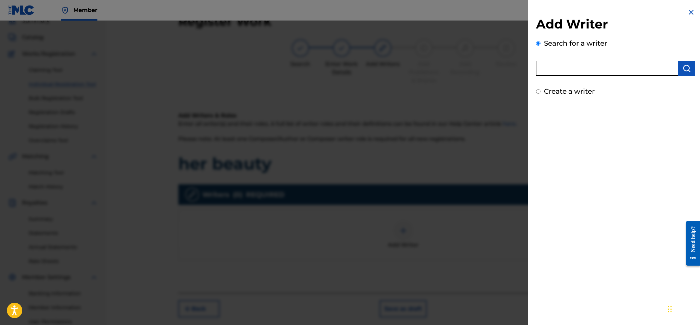
click at [594, 73] on input "text" at bounding box center [607, 68] width 142 height 15
type input "[PERSON_NAME]"
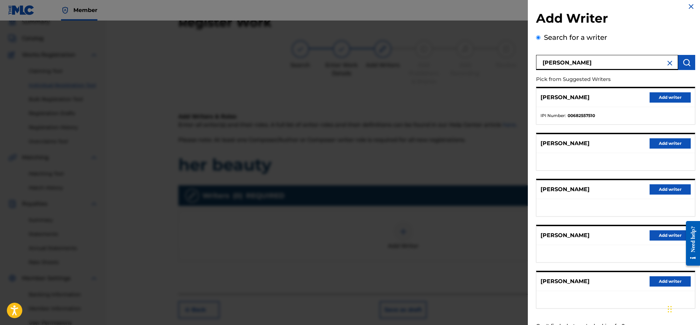
scroll to position [4, 0]
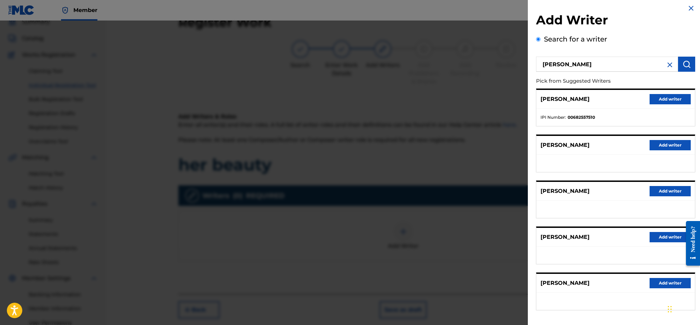
click at [657, 284] on button "Add writer" at bounding box center [669, 283] width 41 height 10
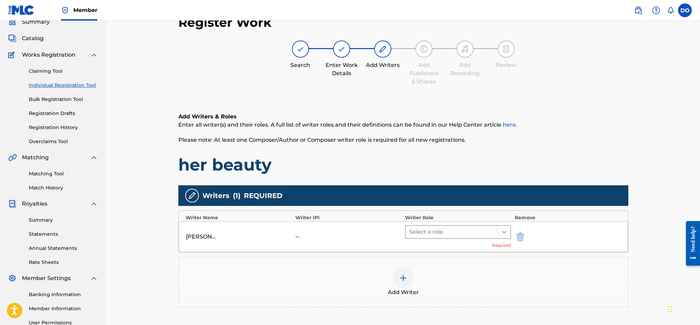
click at [499, 229] on div at bounding box center [504, 232] width 12 height 12
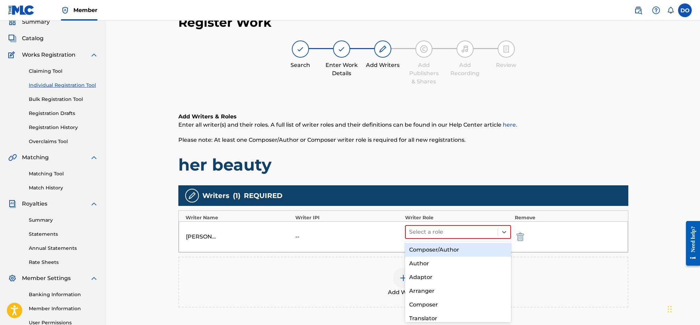
click at [472, 247] on div "Composer/Author" at bounding box center [458, 250] width 106 height 14
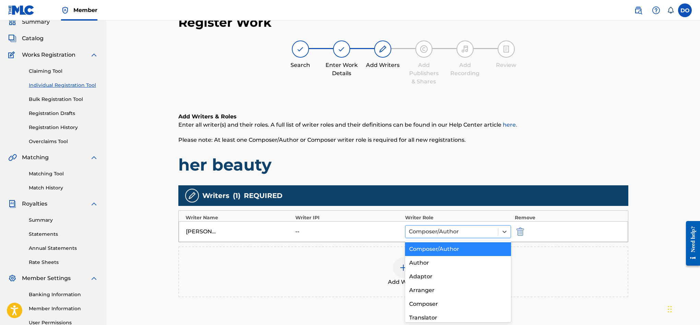
click at [493, 232] on div at bounding box center [452, 232] width 86 height 10
click at [449, 300] on div "Composer" at bounding box center [458, 304] width 106 height 14
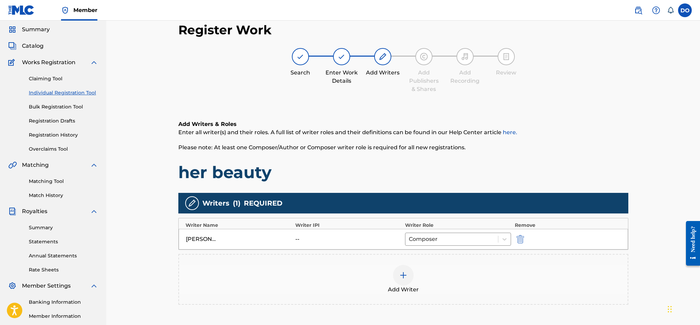
scroll to position [100, 0]
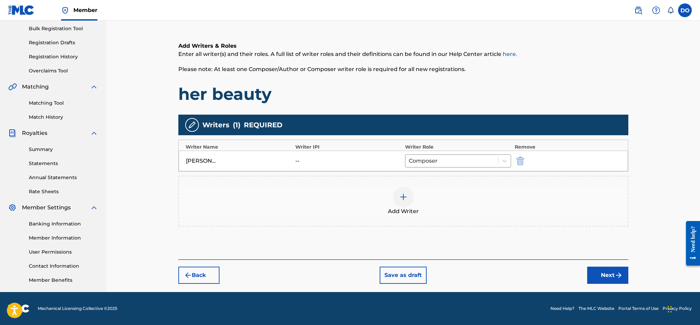
click at [593, 280] on button "Next" at bounding box center [607, 274] width 41 height 17
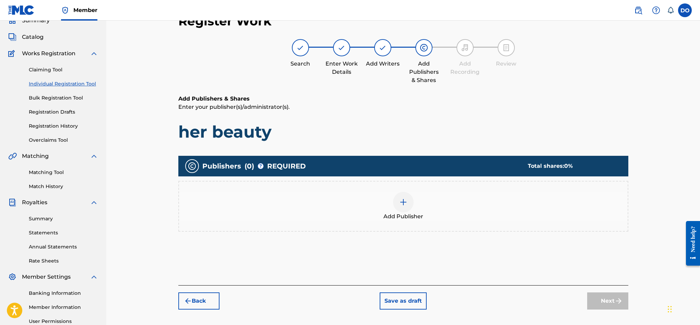
scroll to position [31, 0]
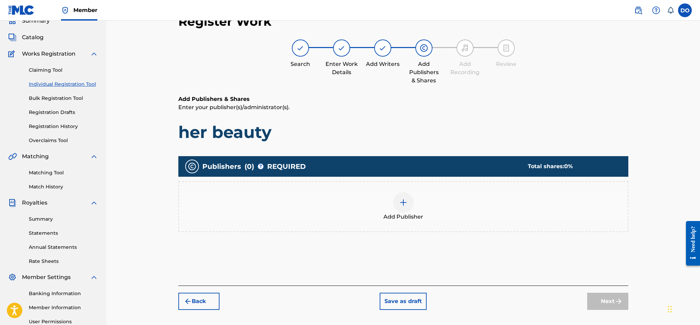
click at [406, 202] on img at bounding box center [403, 202] width 8 height 8
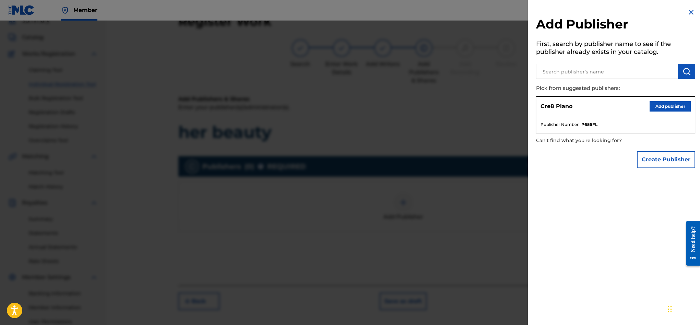
click at [656, 105] on button "Add publisher" at bounding box center [669, 106] width 41 height 10
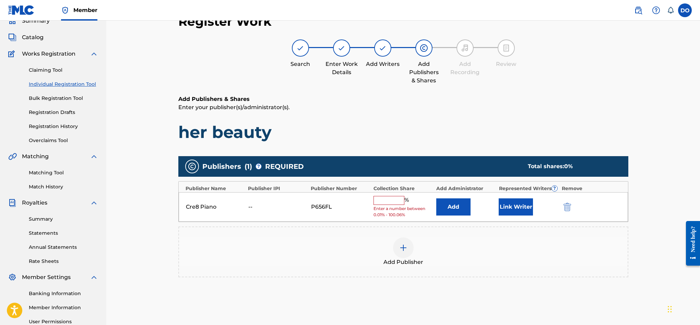
click at [398, 198] on input "text" at bounding box center [388, 200] width 31 height 9
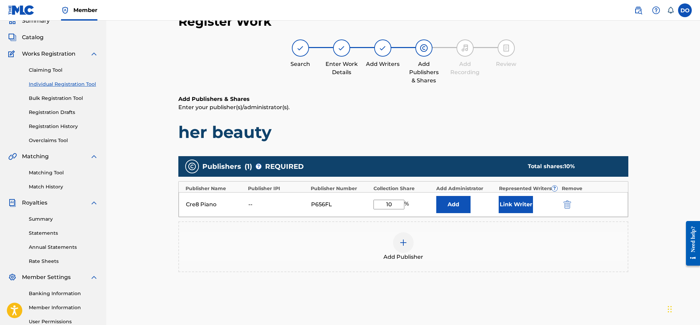
click at [394, 198] on div "Cre8 Piano -- P656FL 10 % Add Link Writer" at bounding box center [403, 204] width 449 height 25
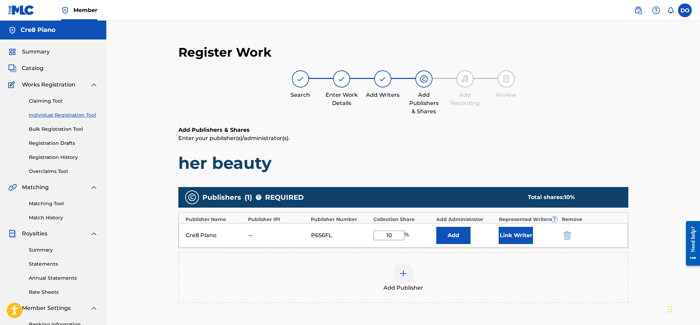
click at [398, 236] on input "10" at bounding box center [388, 235] width 31 height 10
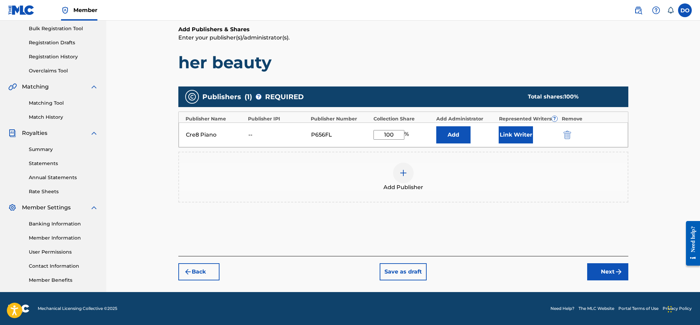
type input "100"
click at [603, 275] on button "Next" at bounding box center [607, 271] width 41 height 17
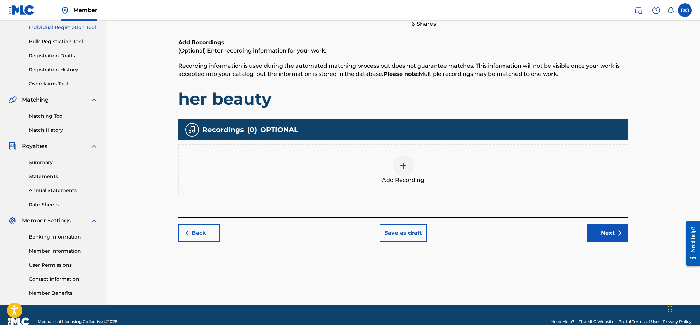
scroll to position [31, 0]
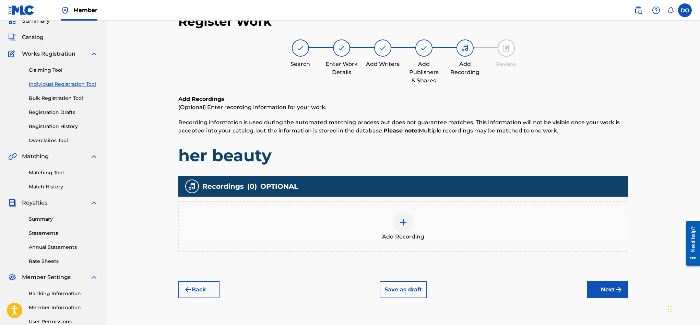
click at [395, 222] on div at bounding box center [403, 222] width 21 height 21
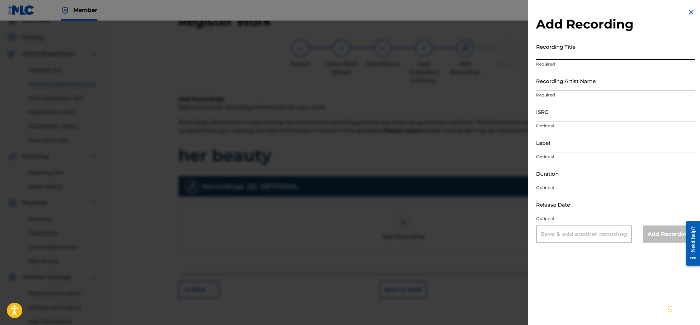
click at [561, 56] on input "Recording Title" at bounding box center [615, 50] width 159 height 20
type input "Her Beauty"
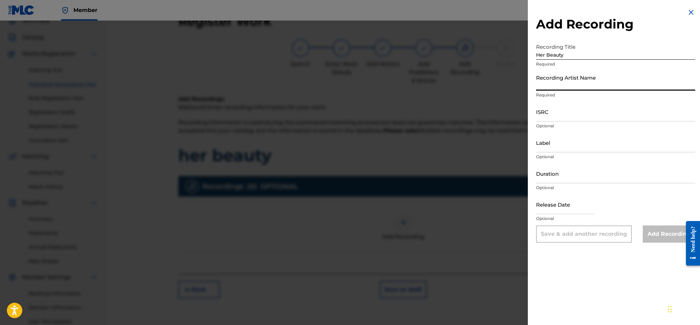
type input "C"
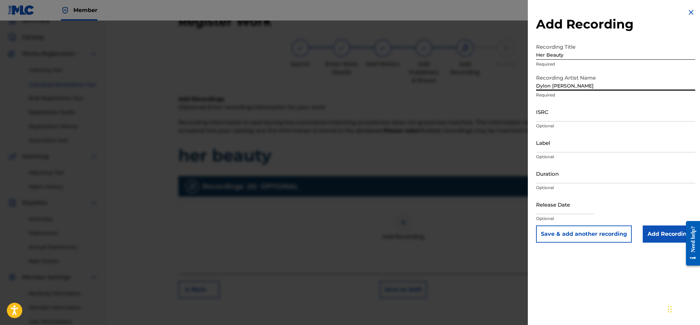
type input "Dylon Bernard OLeary"
click at [671, 234] on input "Add Recording" at bounding box center [668, 233] width 52 height 17
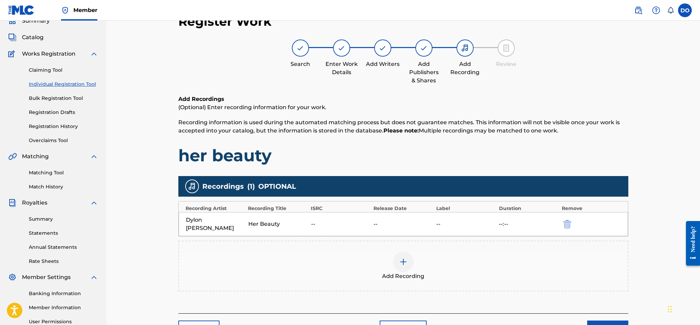
scroll to position [100, 0]
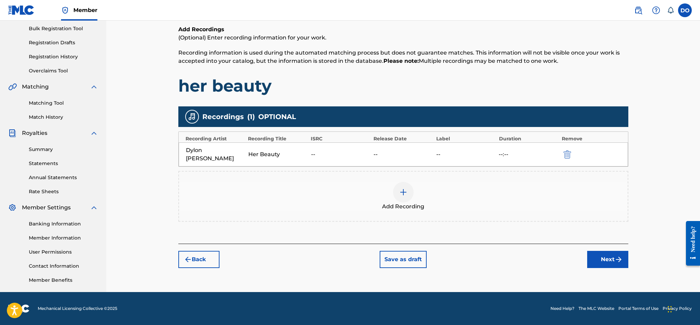
click at [594, 261] on button "Next" at bounding box center [607, 259] width 41 height 17
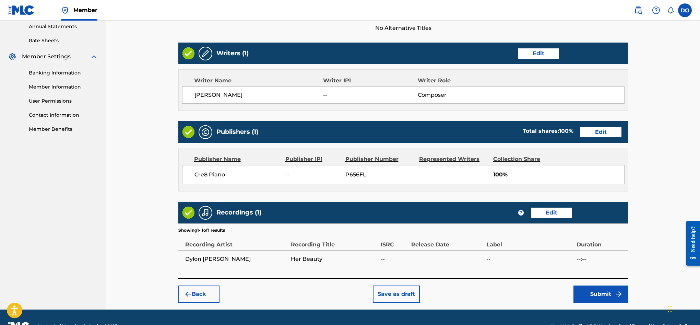
scroll to position [268, 0]
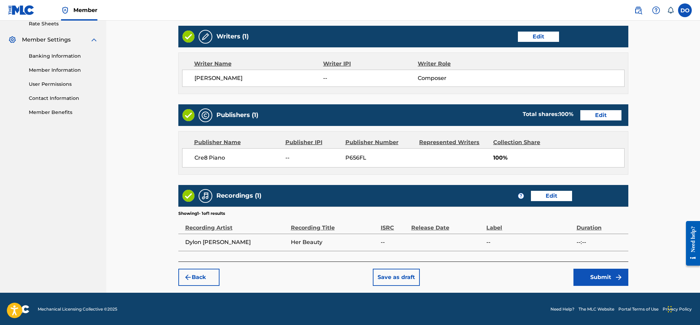
click at [593, 274] on button "Submit" at bounding box center [600, 276] width 55 height 17
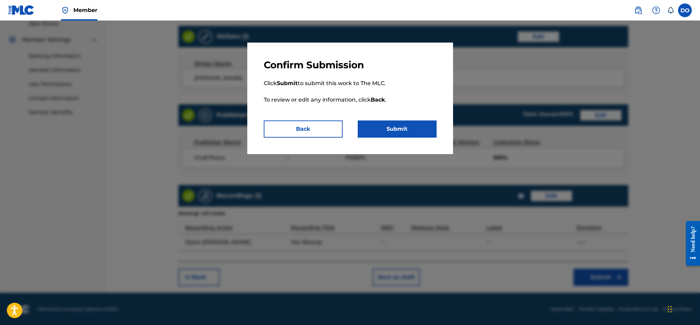
click at [388, 137] on button "Submit" at bounding box center [397, 128] width 79 height 17
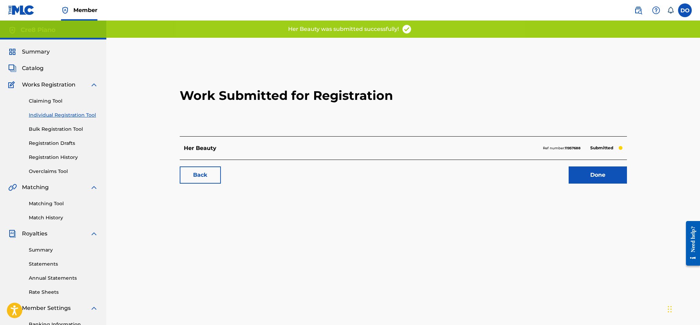
click at [595, 179] on link "Done" at bounding box center [597, 174] width 58 height 17
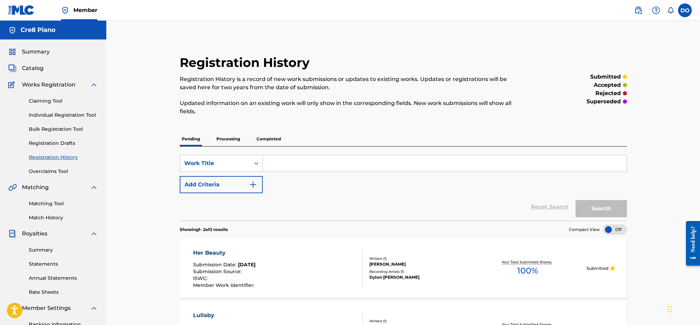
click at [222, 137] on p "Processing" at bounding box center [228, 139] width 28 height 14
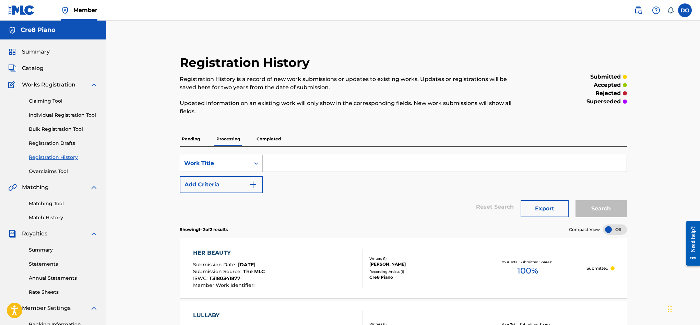
click at [38, 53] on span "Summary" at bounding box center [36, 52] width 28 height 8
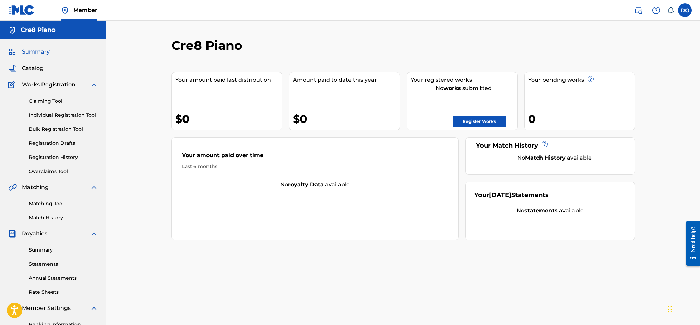
click at [565, 90] on div "Your pending works ? 0" at bounding box center [579, 101] width 111 height 58
click at [562, 82] on div "Your pending works ?" at bounding box center [581, 80] width 107 height 8
click at [39, 48] on span "Summary" at bounding box center [36, 52] width 28 height 8
click at [682, 10] on label at bounding box center [685, 10] width 14 height 14
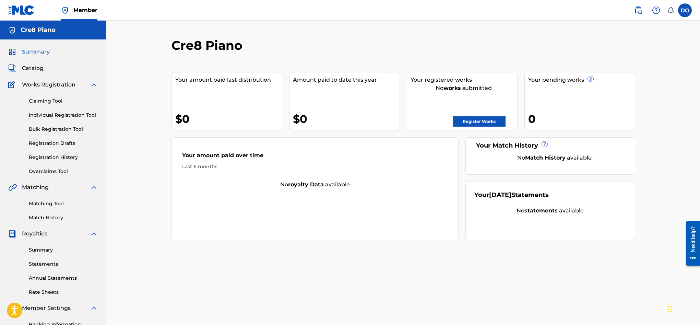
click at [685, 10] on input "DO Dylon O'Leary dylonoleary20@gmail.com Notification Preferences Profile Log o…" at bounding box center [685, 10] width 0 height 0
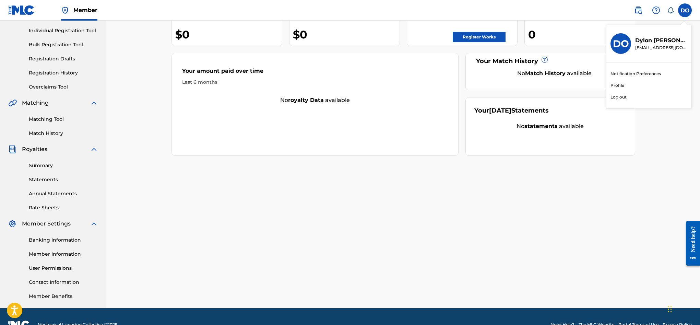
scroll to position [84, 0]
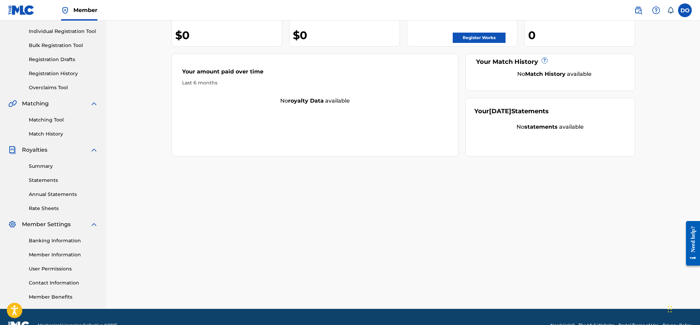
click at [51, 207] on link "Rate Sheets" at bounding box center [63, 208] width 69 height 7
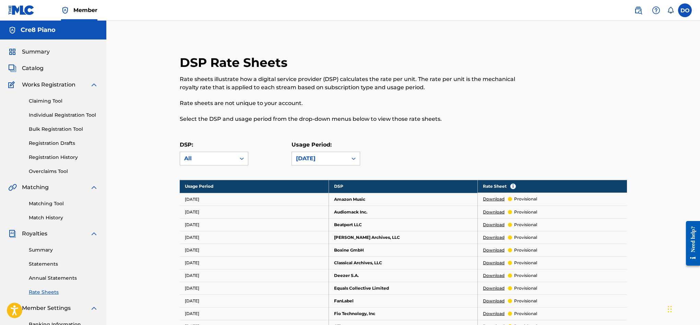
click at [45, 86] on span "Works Registration" at bounding box center [48, 85] width 53 height 8
click at [36, 53] on span "Summary" at bounding box center [36, 52] width 28 height 8
